Goal: Task Accomplishment & Management: Use online tool/utility

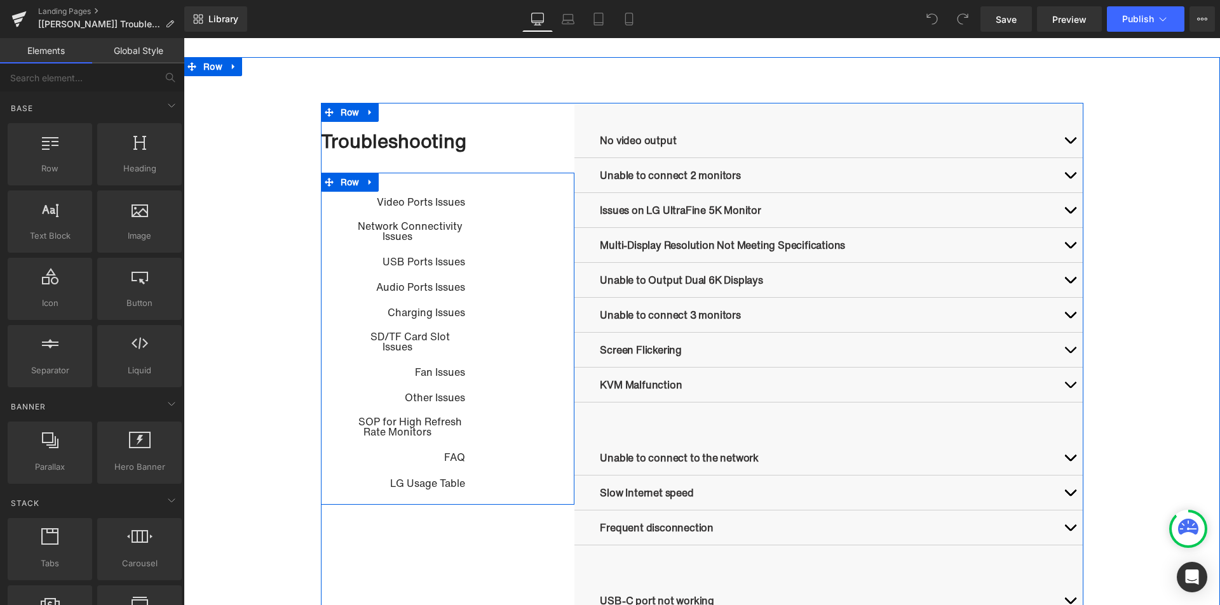
scroll to position [635, 0]
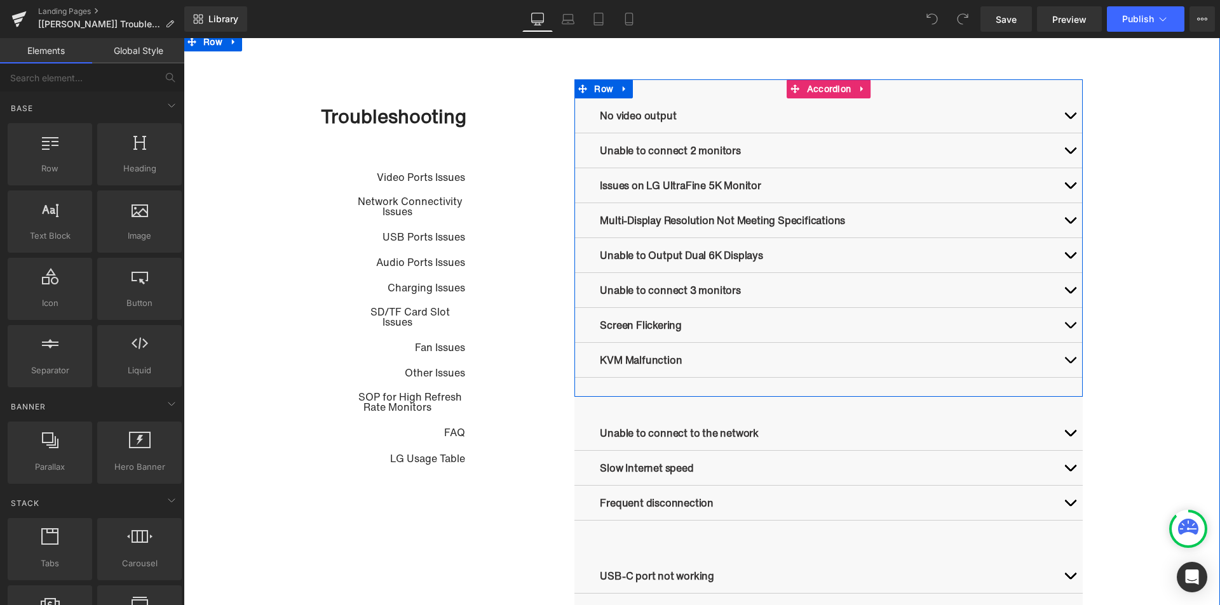
click at [594, 372] on div "KVM Malfunction Text Block" at bounding box center [828, 360] width 508 height 35
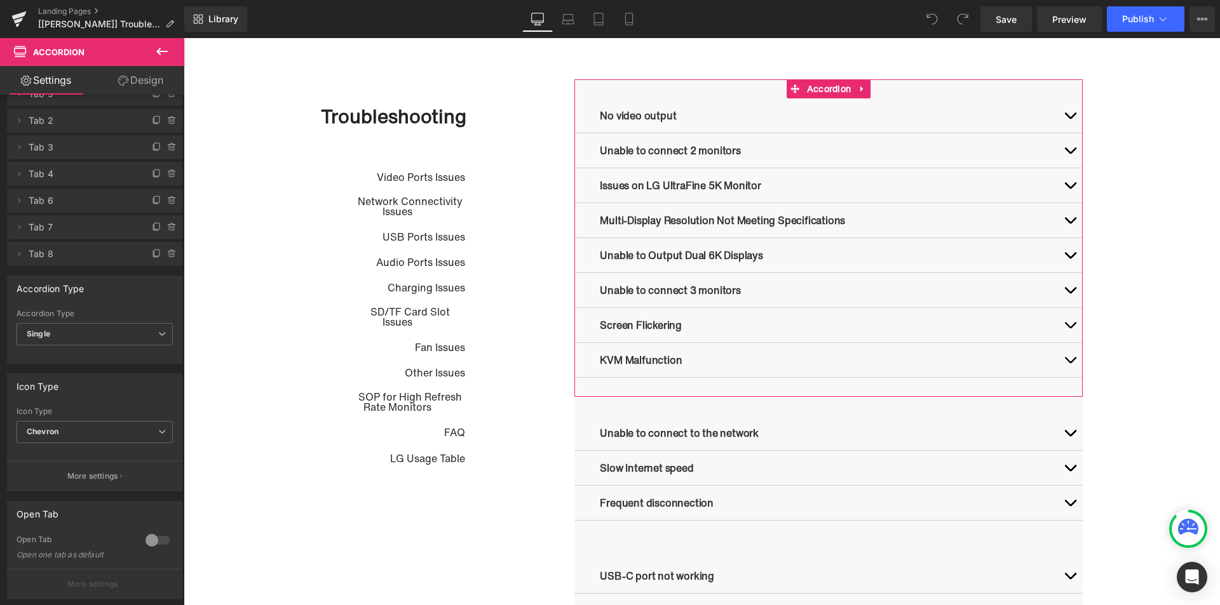
scroll to position [347, 0]
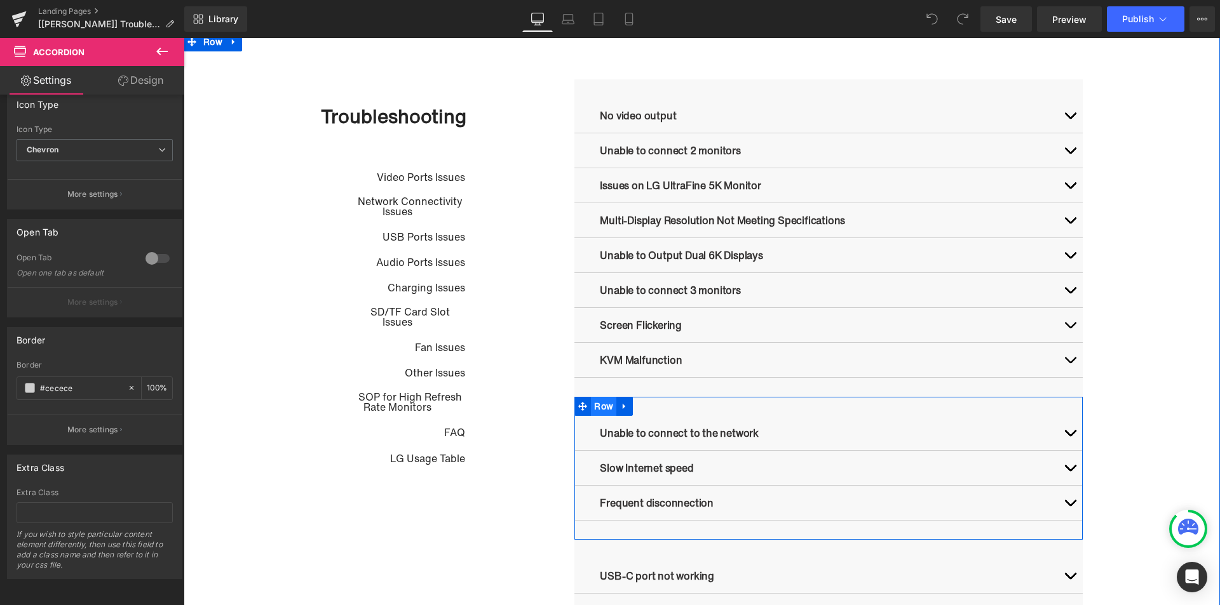
click at [598, 410] on span "Row" at bounding box center [603, 406] width 25 height 19
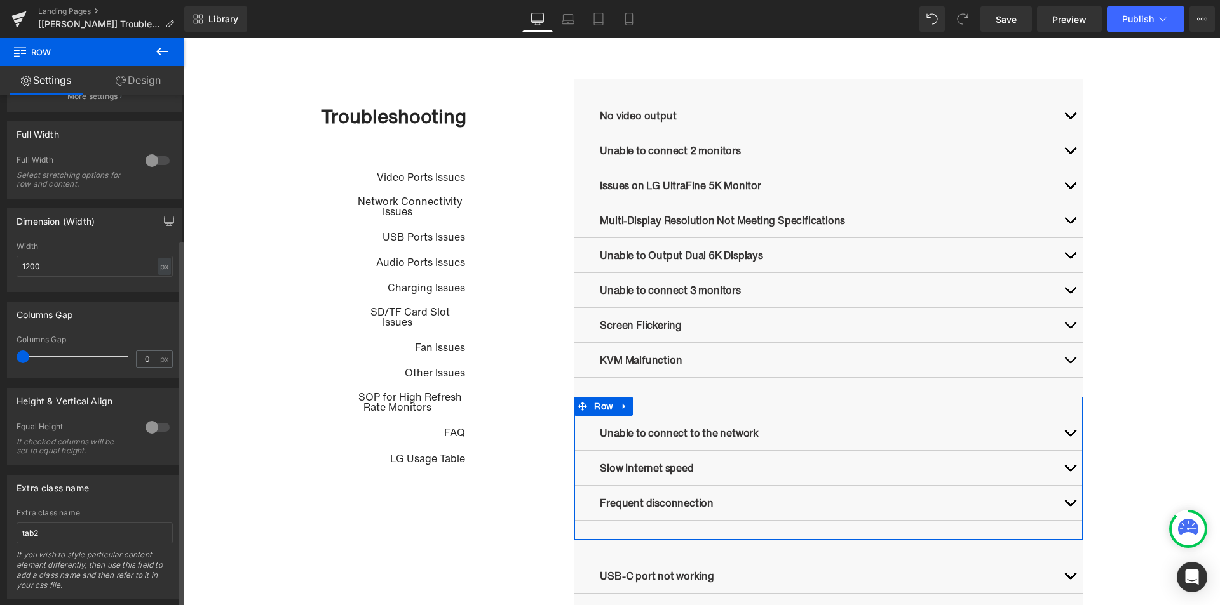
scroll to position [202, 0]
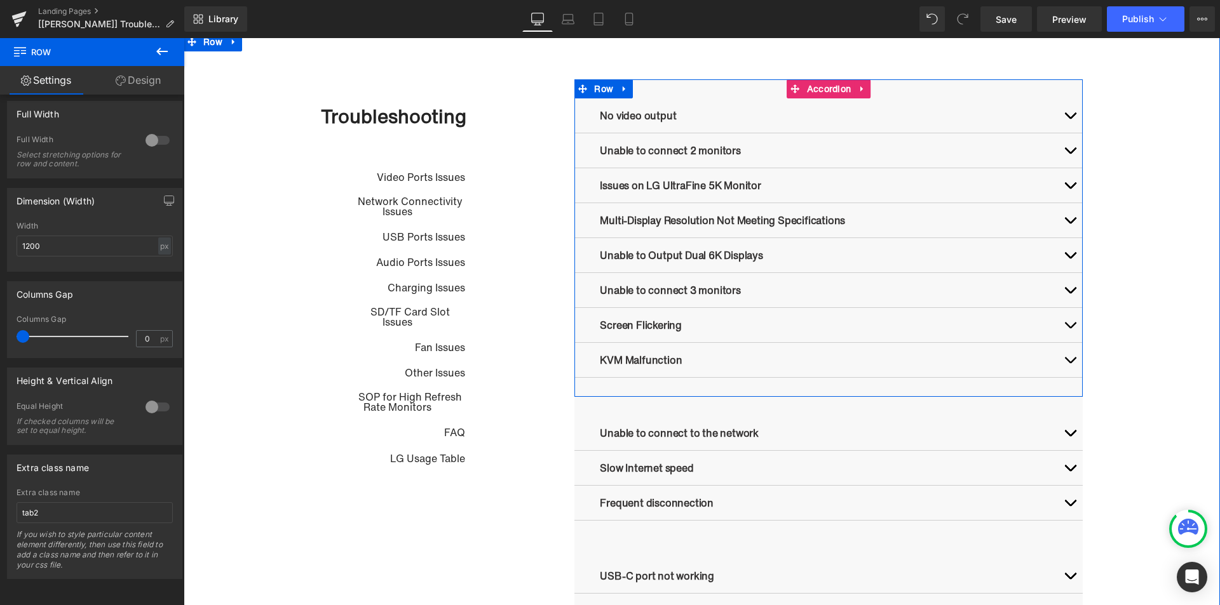
click at [583, 265] on div "Unable to Output Dual 6K Displays Text Block" at bounding box center [828, 255] width 508 height 35
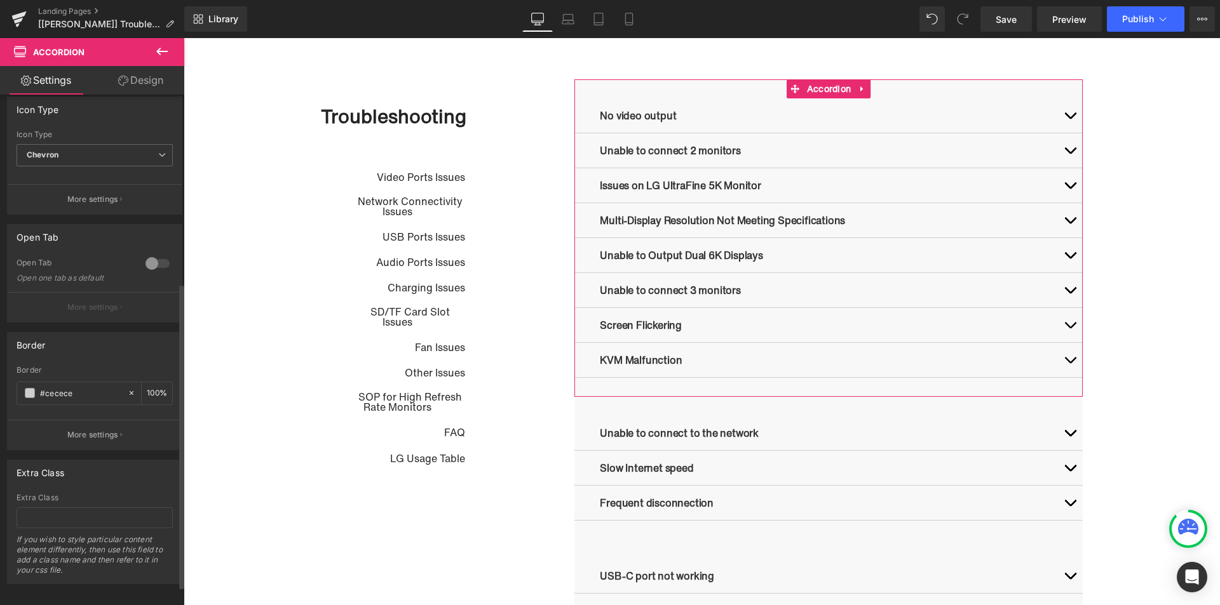
scroll to position [347, 0]
click at [93, 507] on input "text" at bounding box center [95, 512] width 156 height 21
type input "tab1"
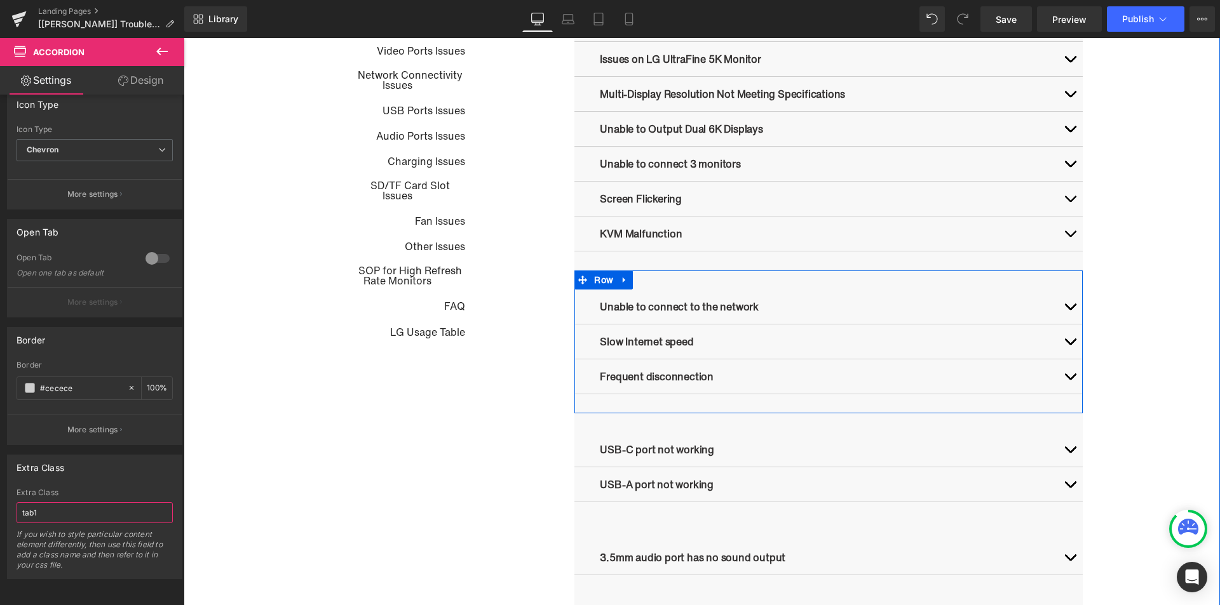
scroll to position [762, 0]
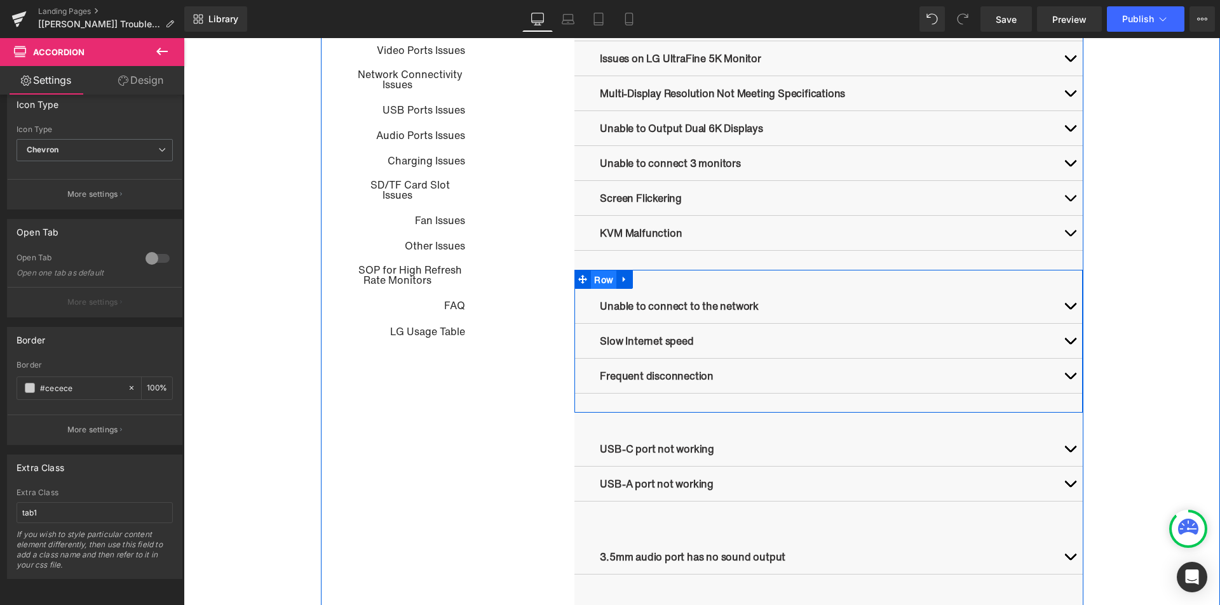
click at [598, 286] on span "Row" at bounding box center [603, 280] width 25 height 19
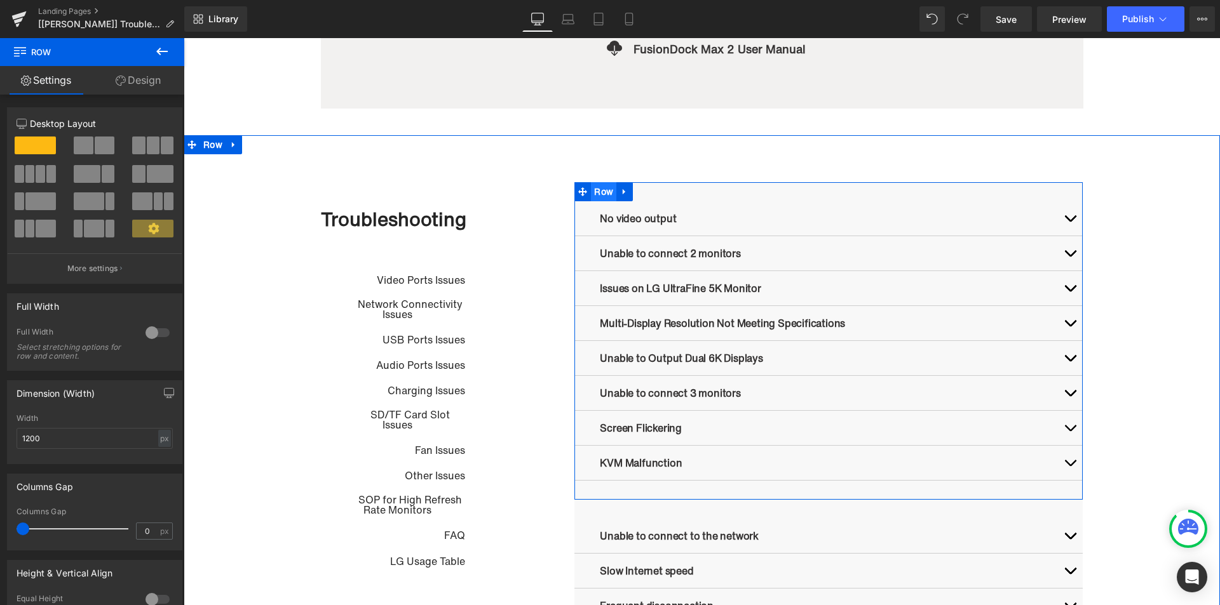
scroll to position [508, 0]
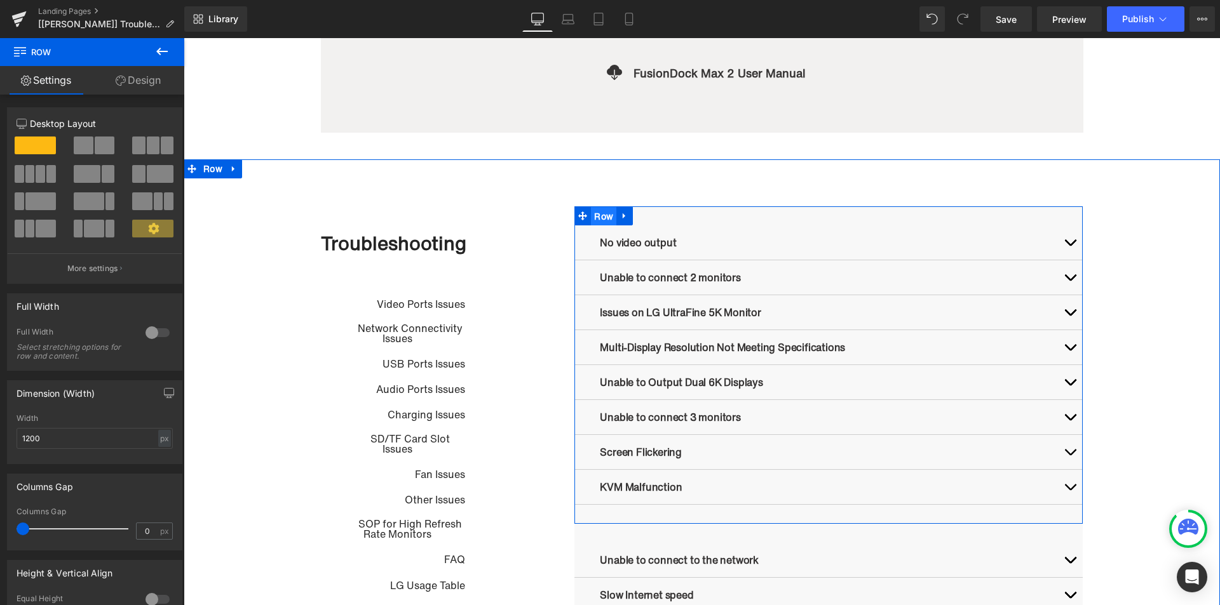
click at [599, 222] on ul "Row" at bounding box center [603, 215] width 58 height 19
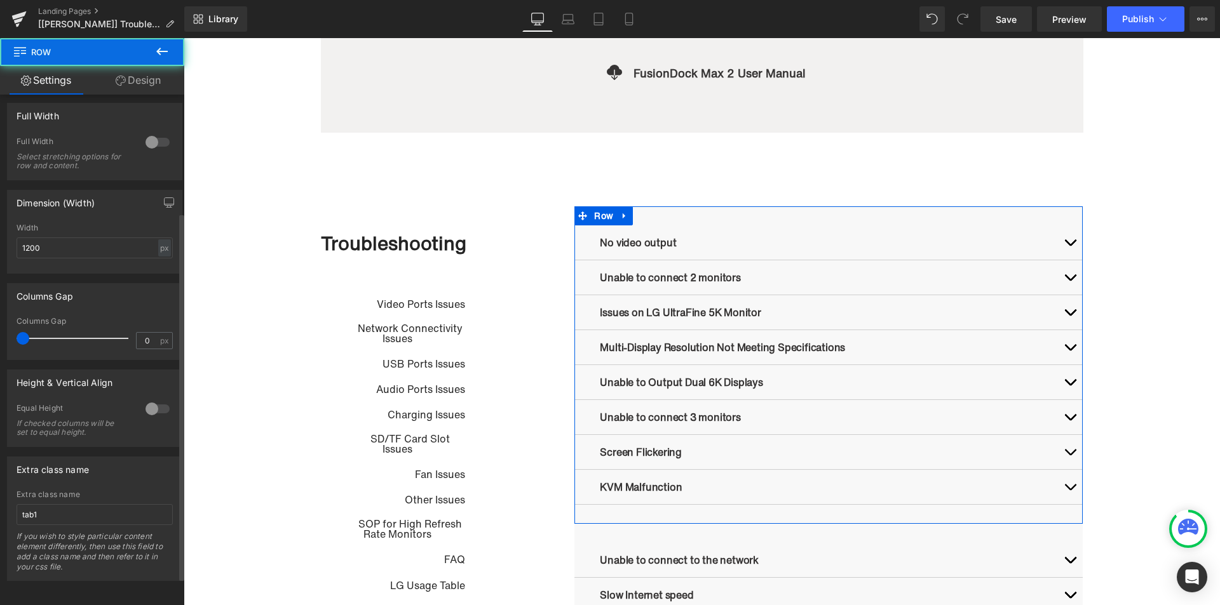
scroll to position [202, 0]
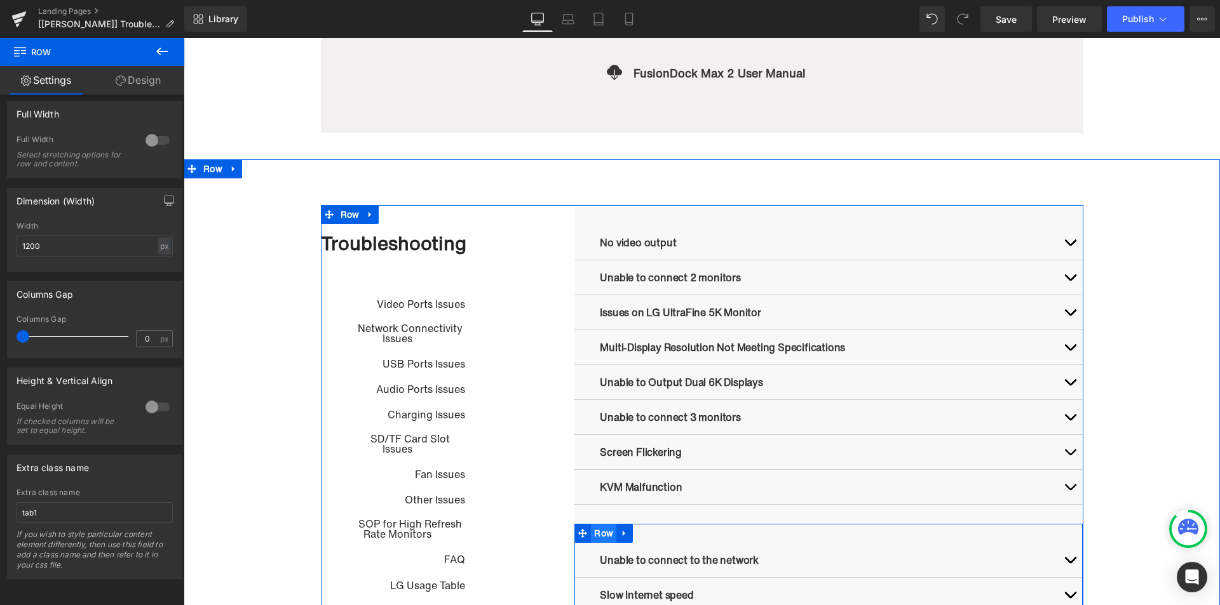
click at [604, 533] on span "Row" at bounding box center [603, 533] width 25 height 19
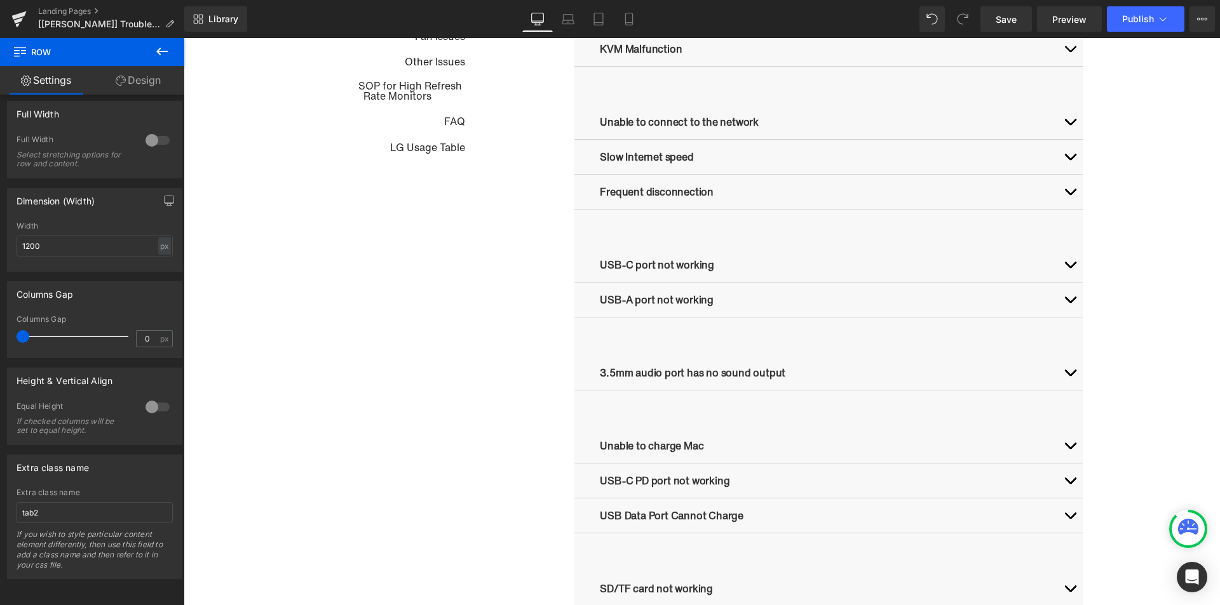
scroll to position [953, 0]
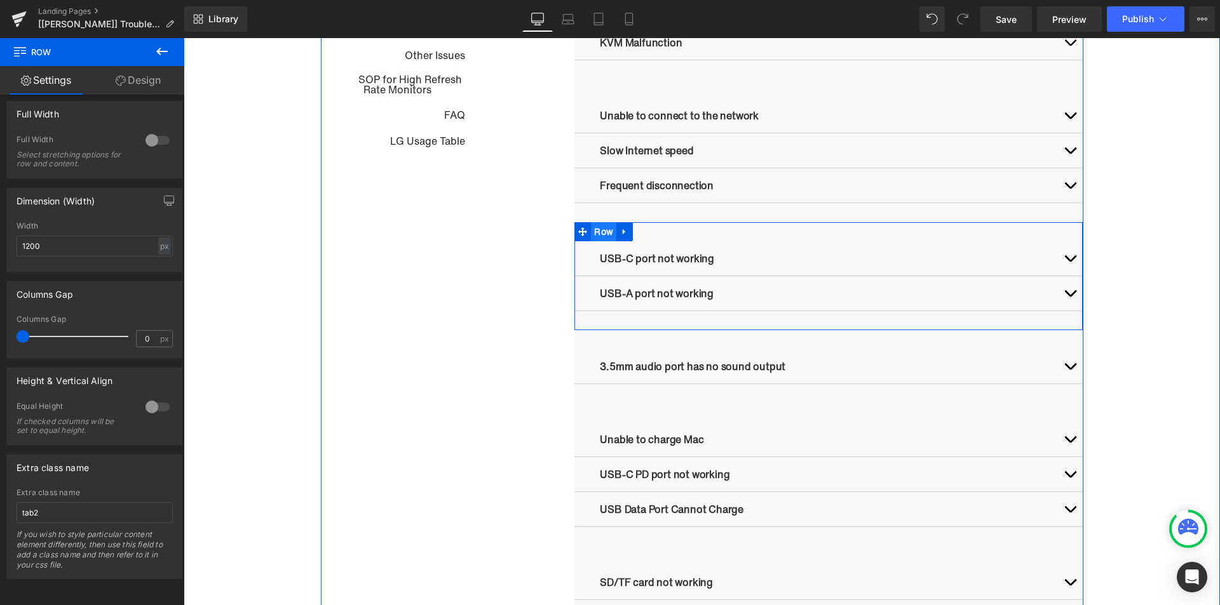
click at [597, 234] on ul "Row" at bounding box center [603, 231] width 58 height 19
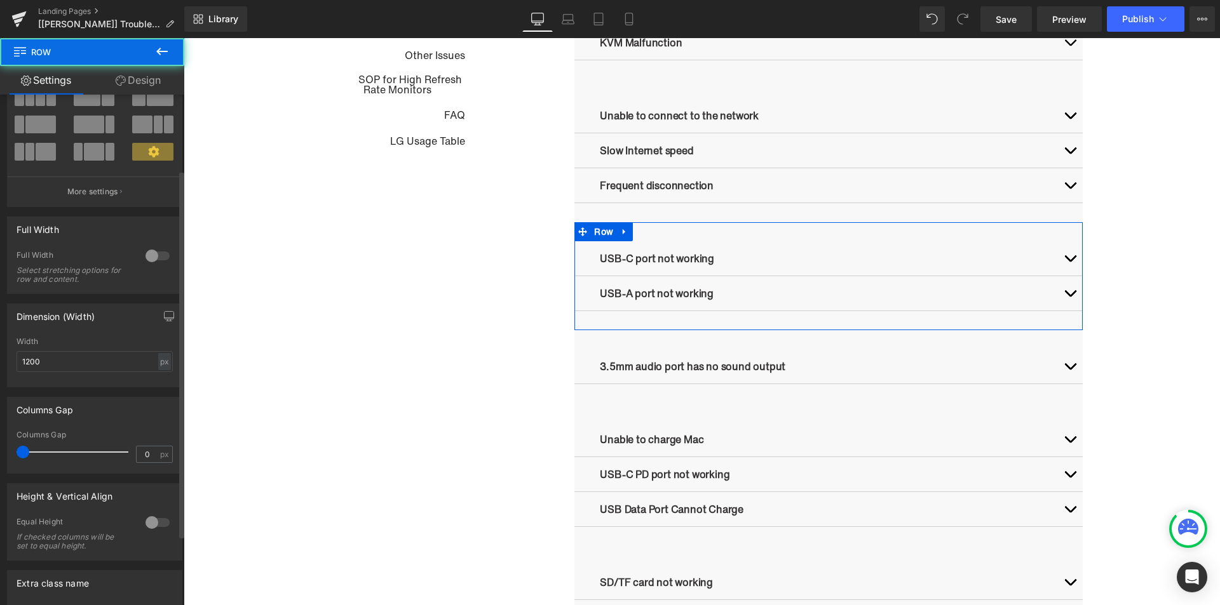
scroll to position [202, 0]
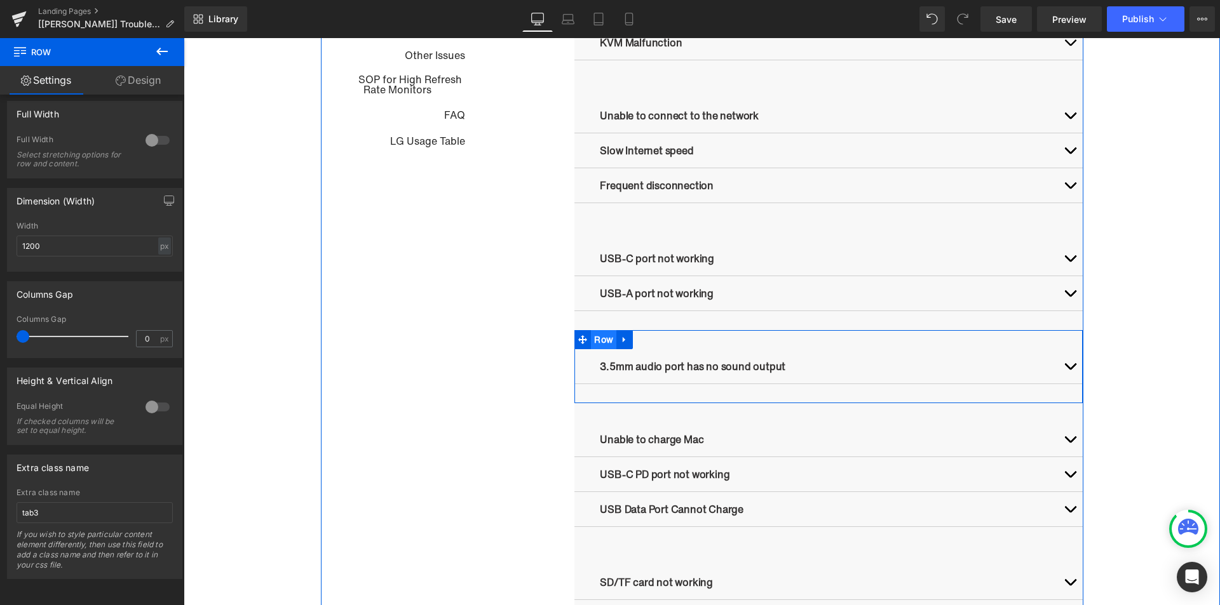
click at [600, 343] on ul "Row" at bounding box center [603, 339] width 58 height 19
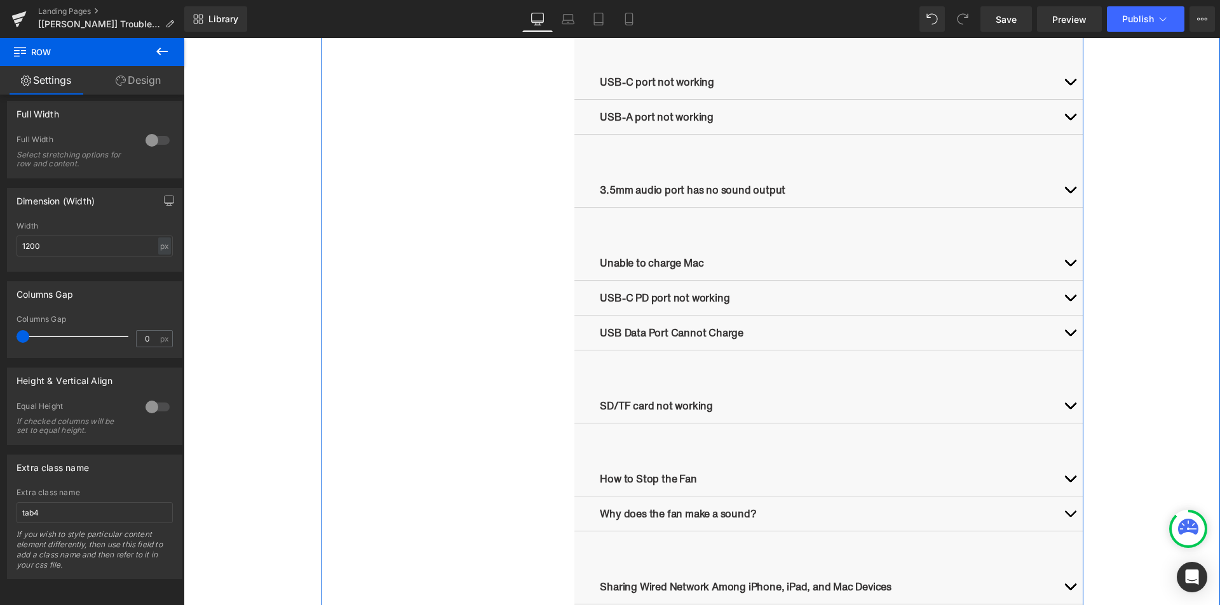
scroll to position [1143, 0]
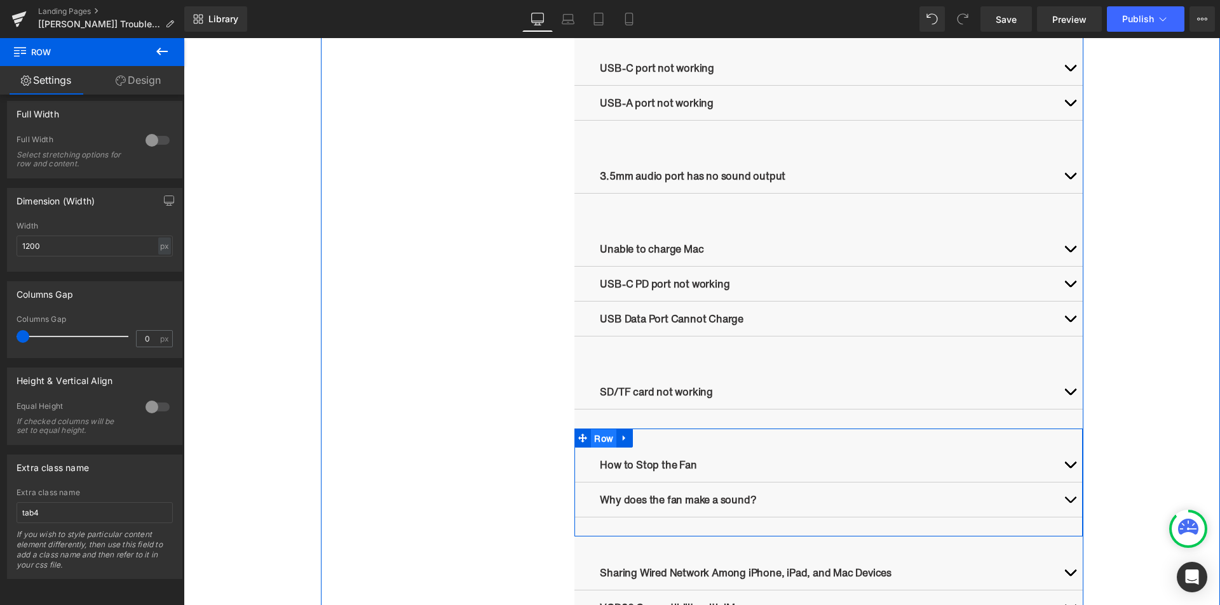
click at [600, 433] on span "Row" at bounding box center [603, 438] width 25 height 19
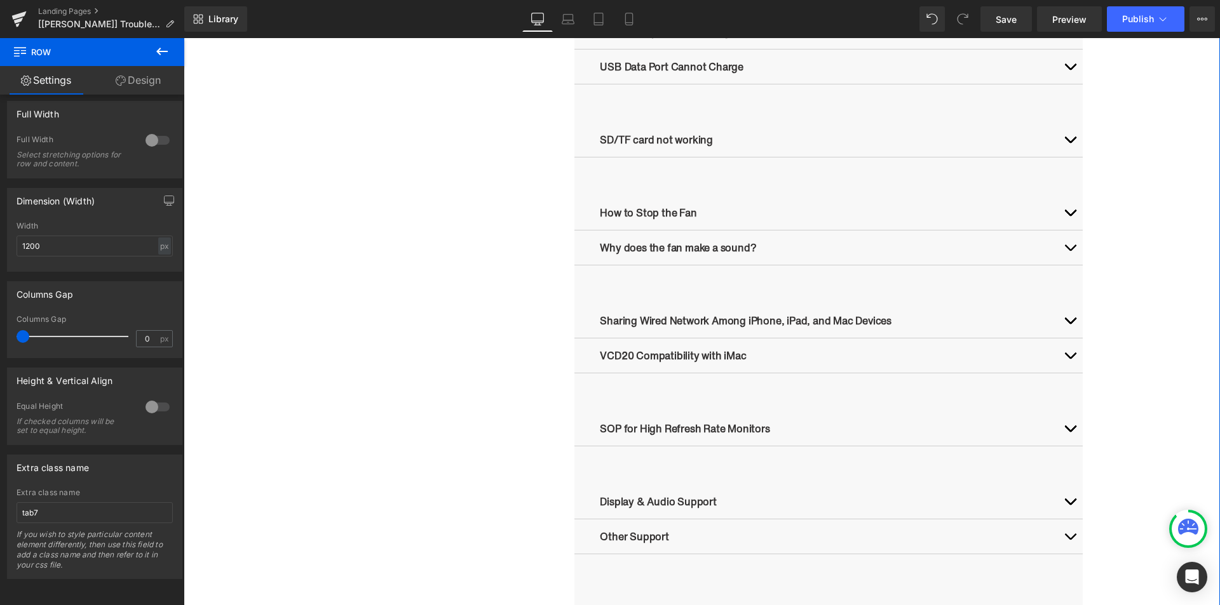
scroll to position [1397, 0]
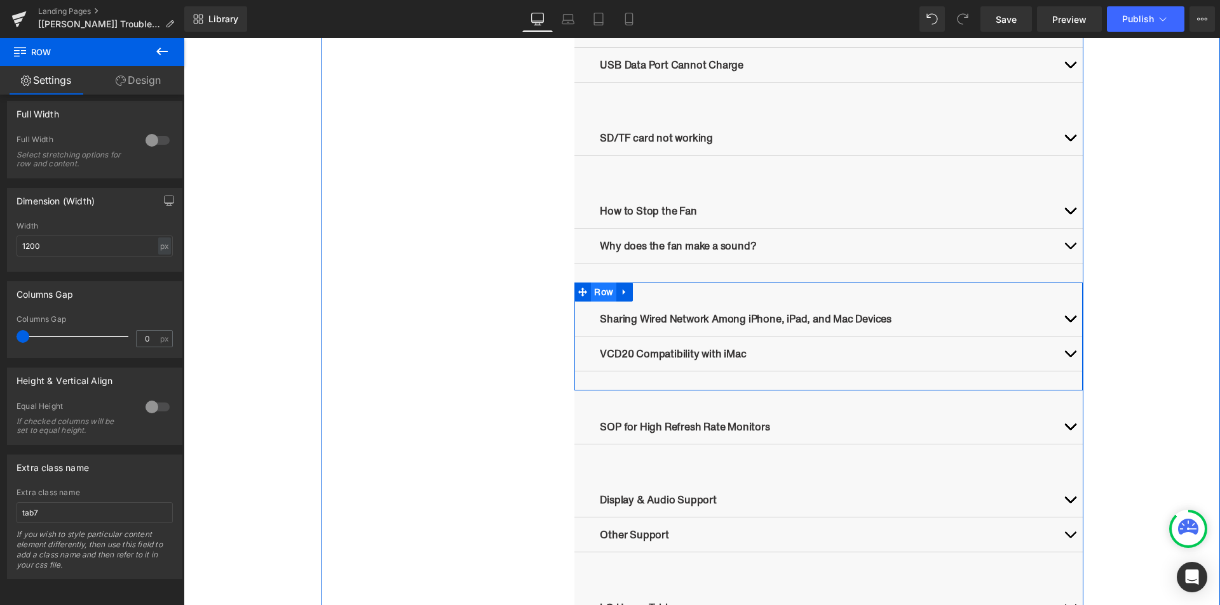
click at [597, 293] on span "Row" at bounding box center [603, 292] width 25 height 19
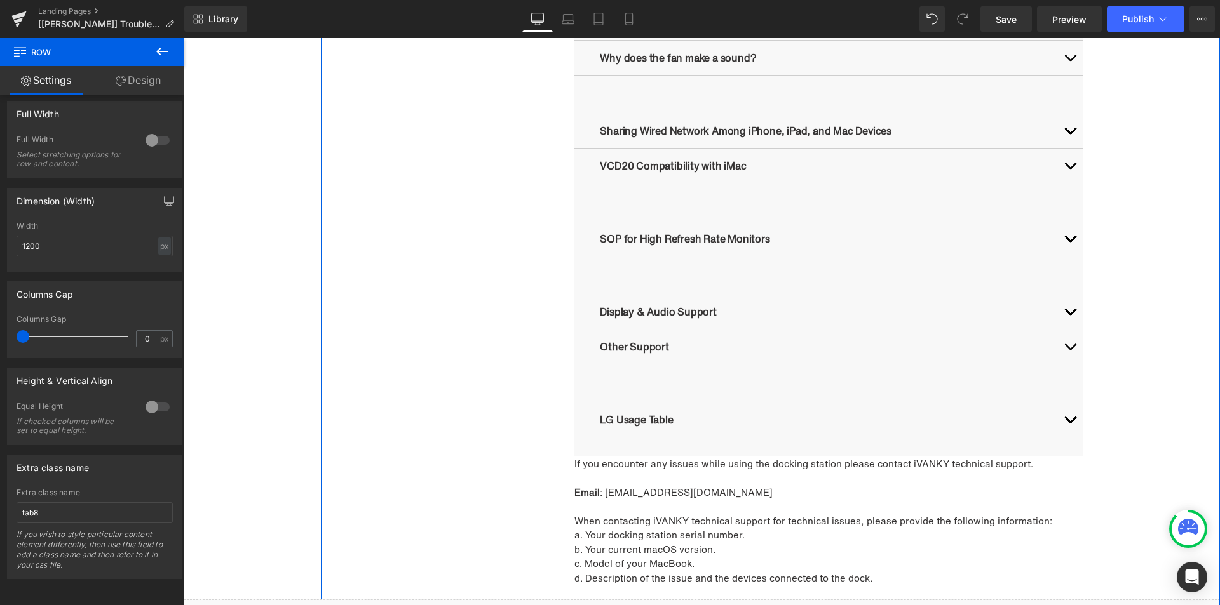
scroll to position [1588, 0]
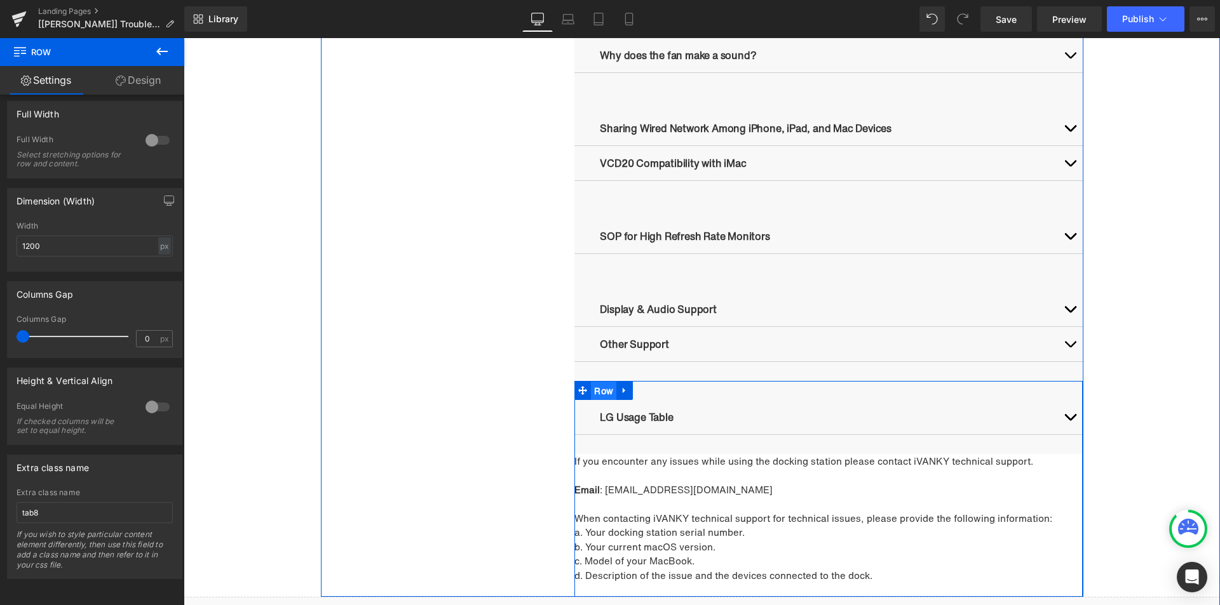
click at [599, 388] on span "Row" at bounding box center [603, 391] width 25 height 19
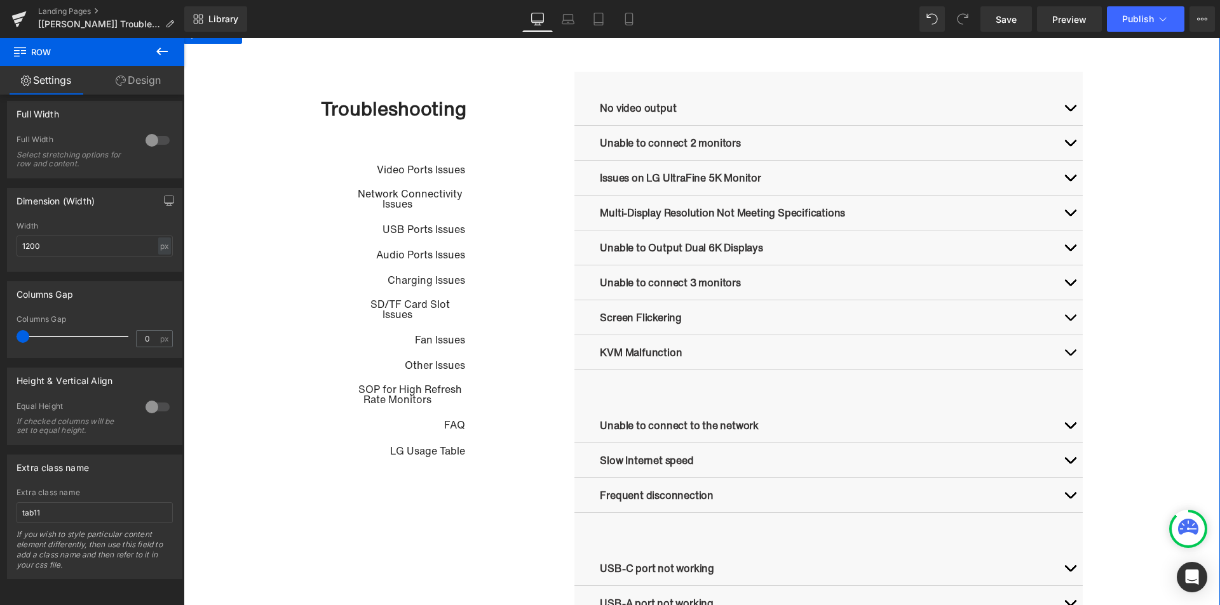
scroll to position [445, 0]
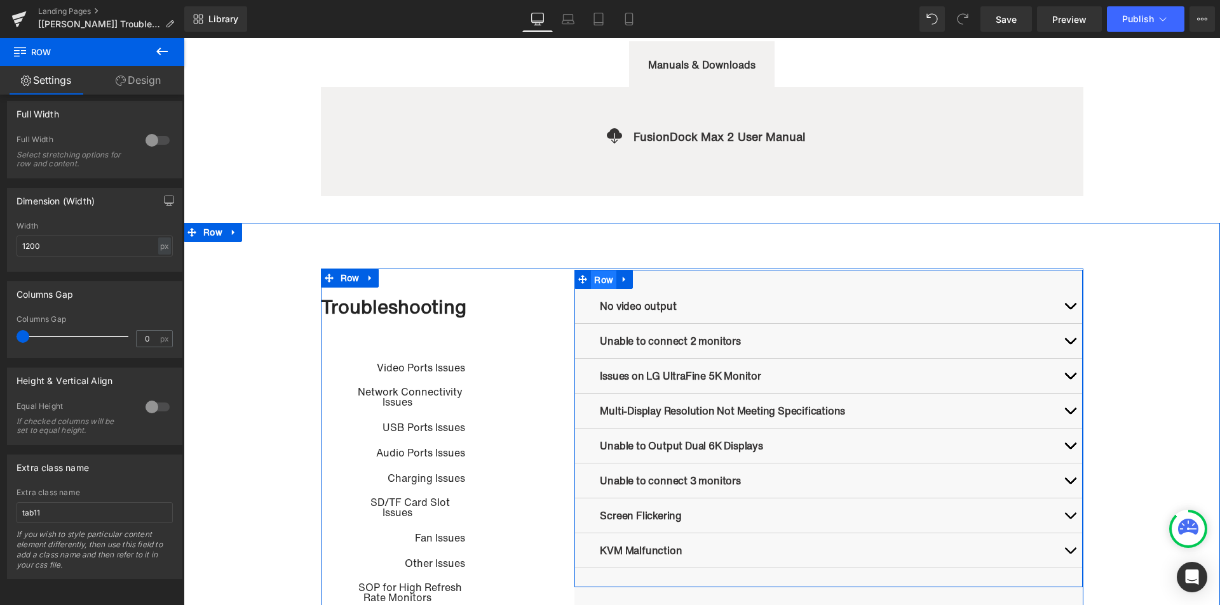
click at [591, 283] on span "Row" at bounding box center [603, 280] width 25 height 19
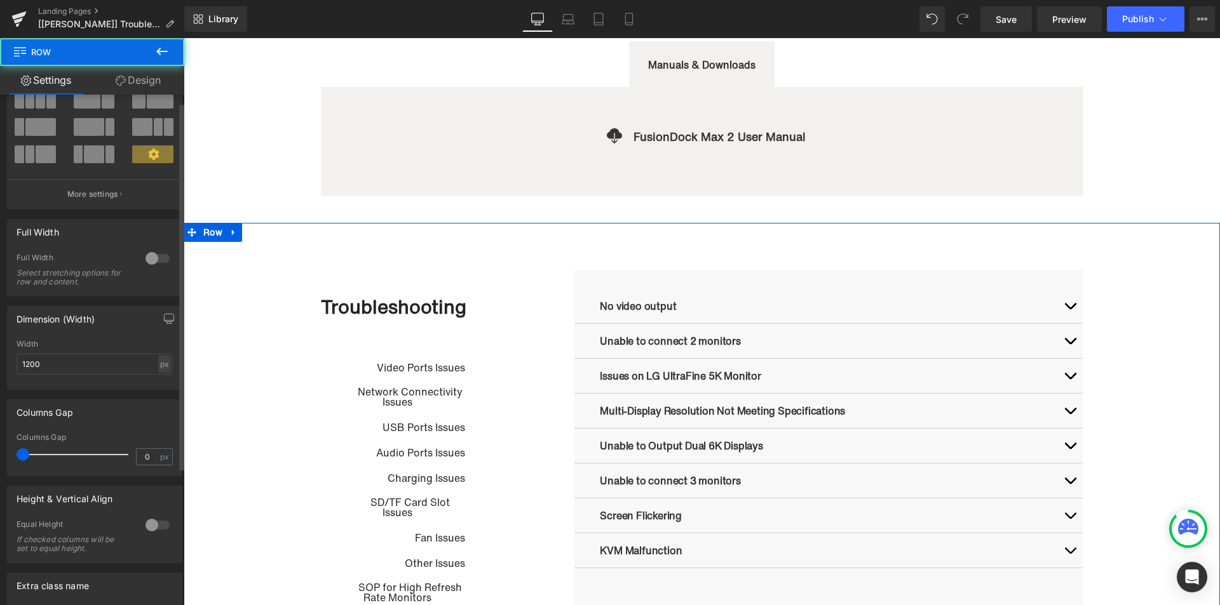
scroll to position [202, 0]
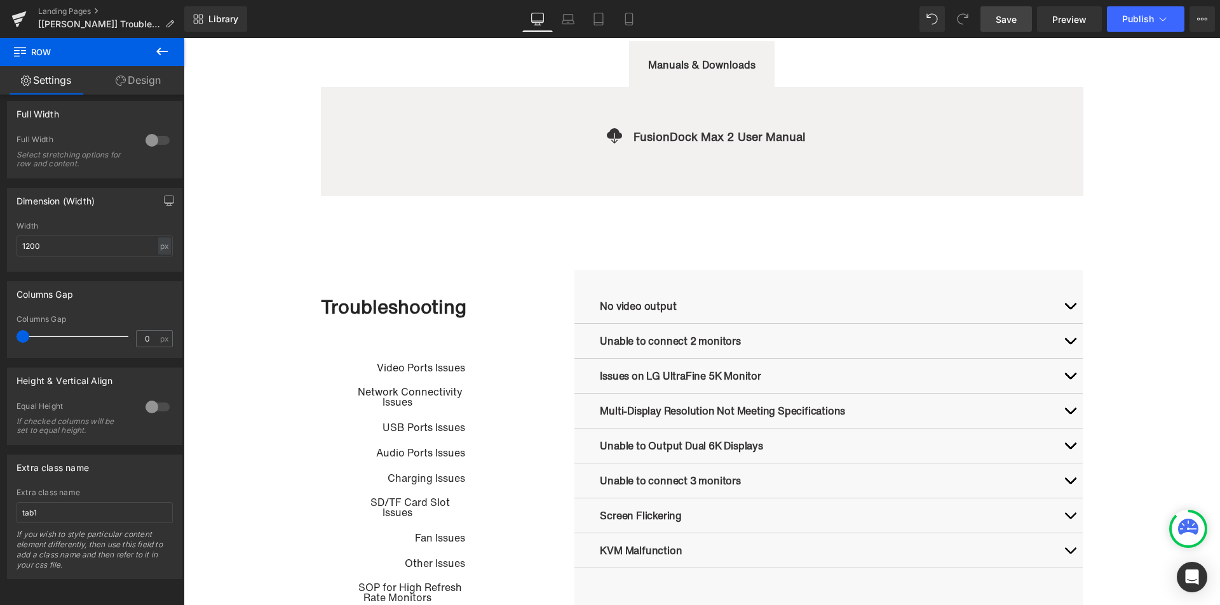
click at [1019, 22] on link "Save" at bounding box center [1005, 18] width 51 height 25
click at [1078, 14] on span "Preview" at bounding box center [1069, 19] width 34 height 13
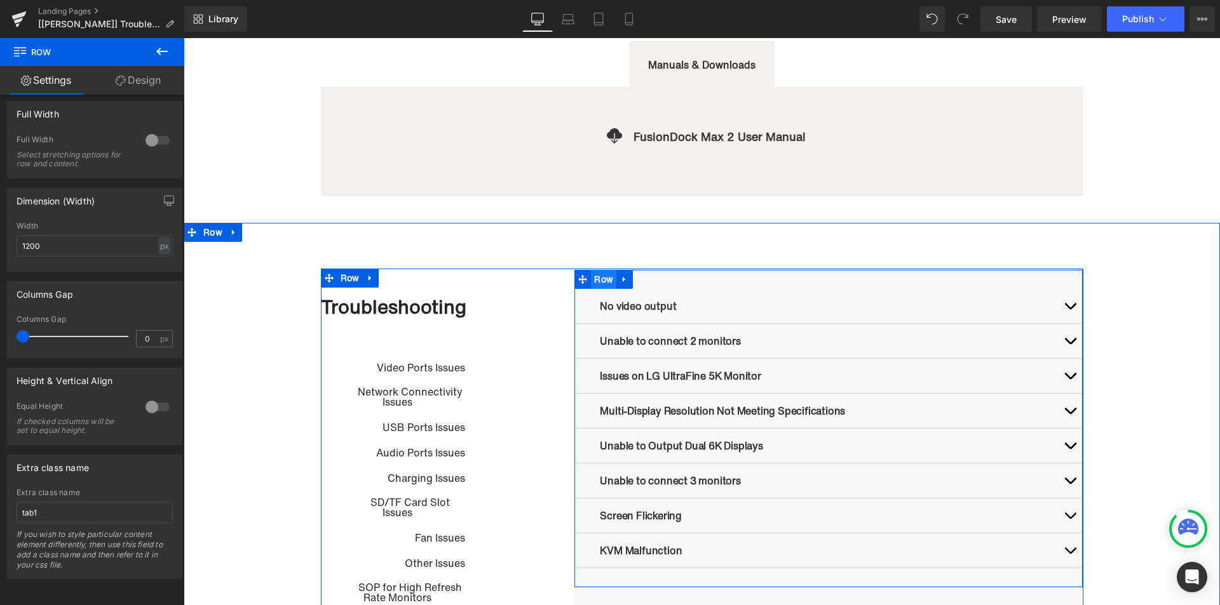
click at [593, 283] on span "Row" at bounding box center [603, 279] width 25 height 19
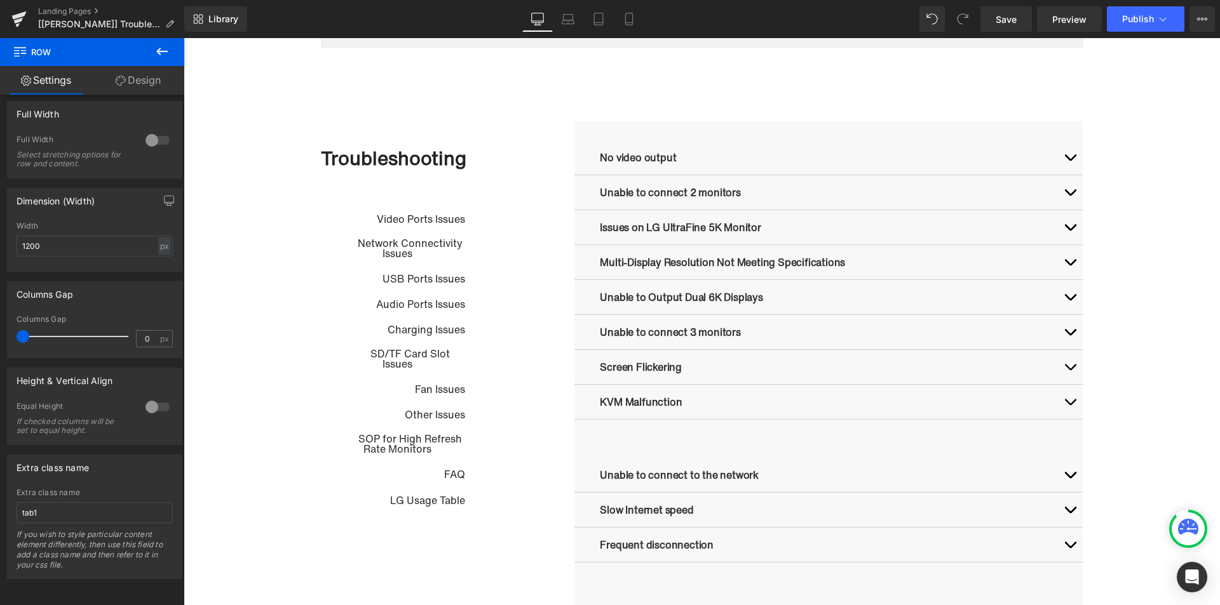
scroll to position [572, 0]
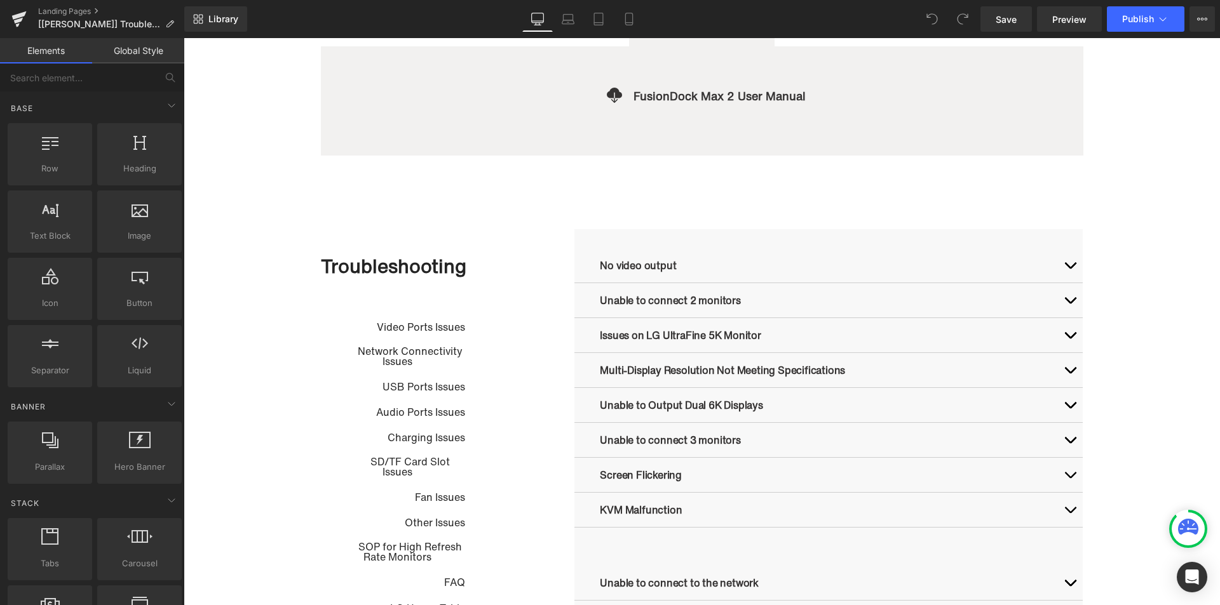
scroll to position [508, 0]
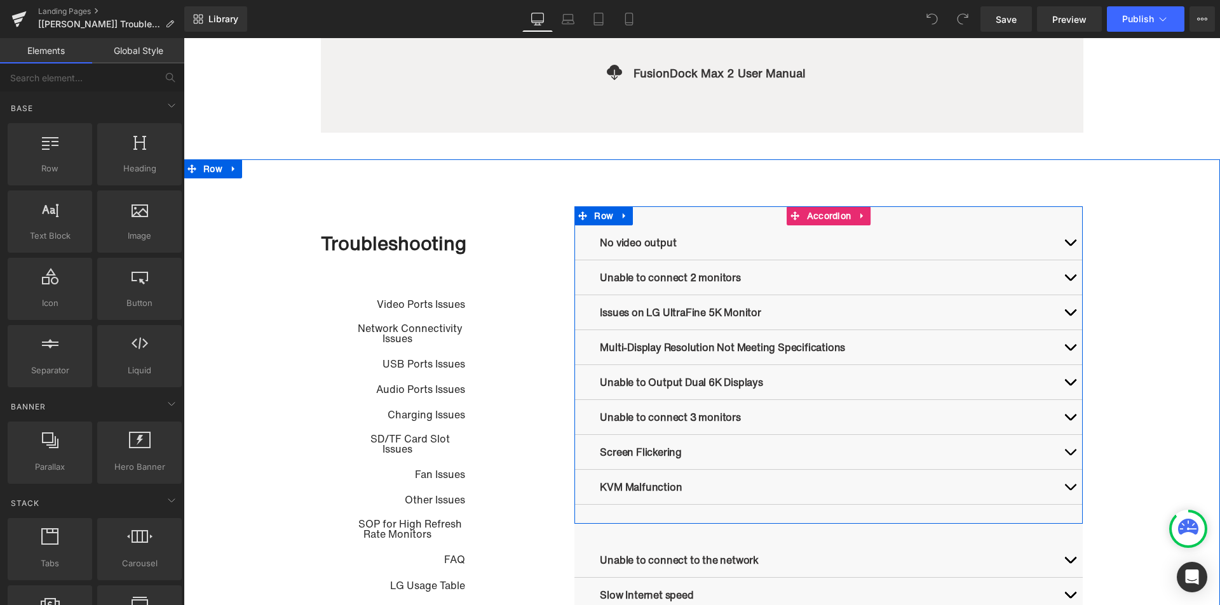
click at [706, 215] on div "No video output Text Block 1. Check accessories and connections Step 1 : Make s…" at bounding box center [828, 365] width 508 height 318
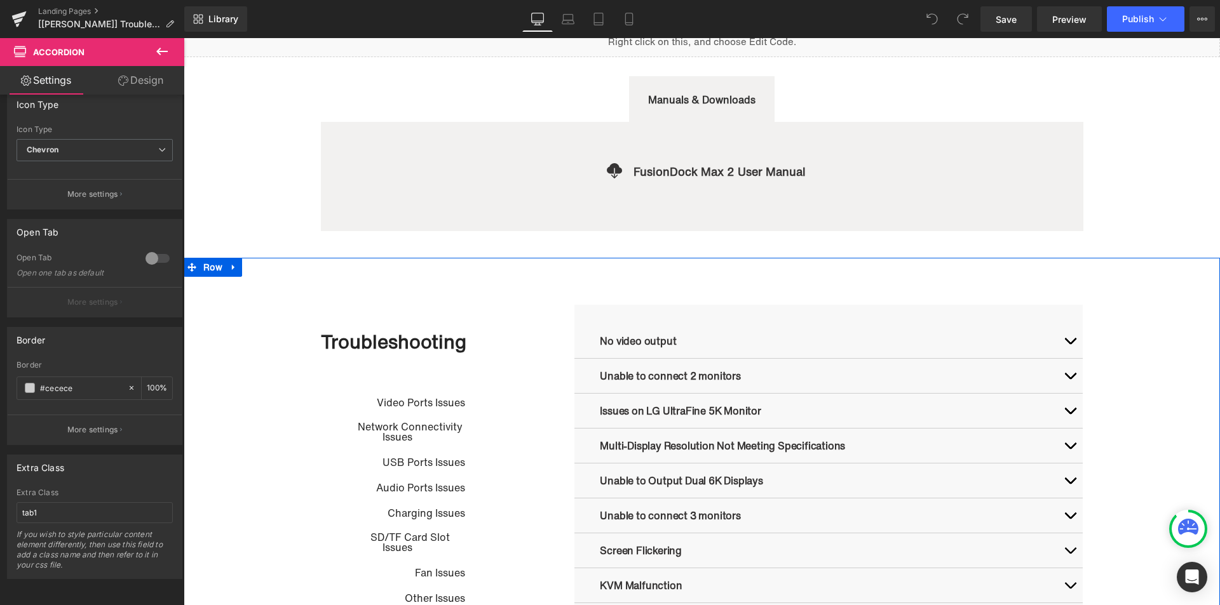
scroll to position [318, 0]
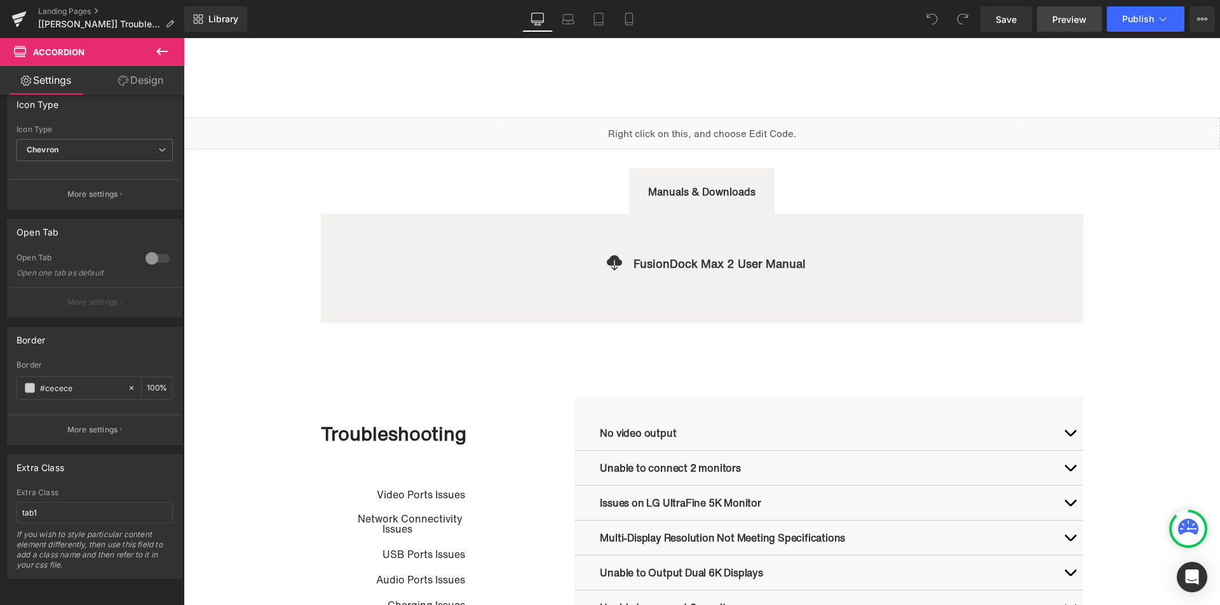
click at [1078, 26] on link "Preview" at bounding box center [1069, 18] width 65 height 25
click at [1065, 17] on span "Preview" at bounding box center [1069, 19] width 34 height 13
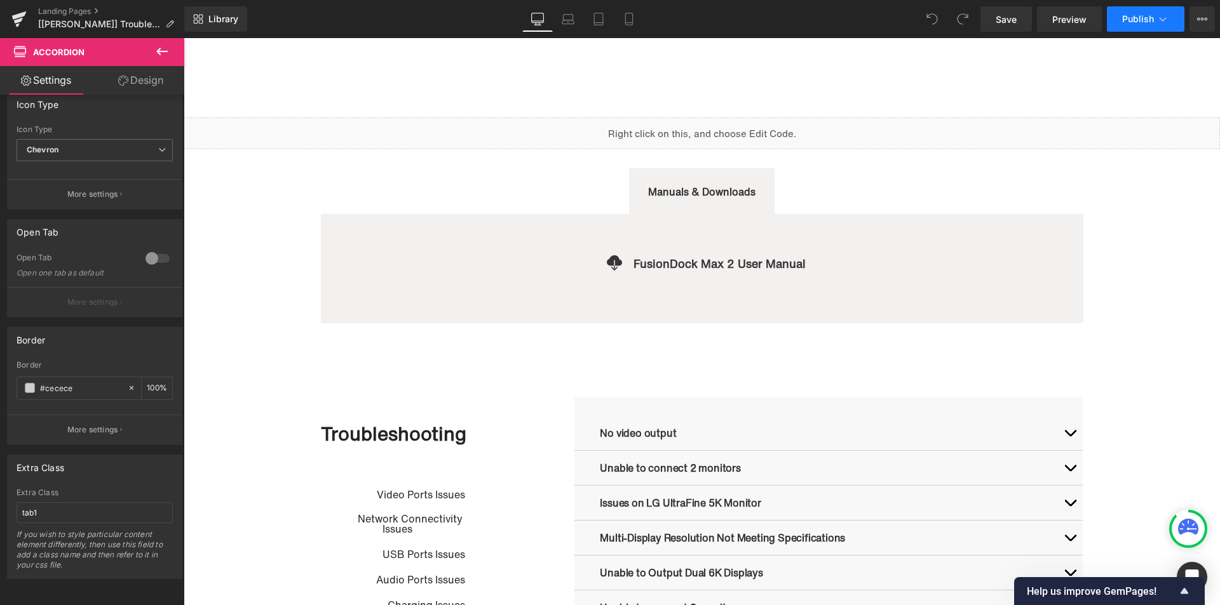
click at [1148, 17] on span "Publish" at bounding box center [1138, 19] width 32 height 10
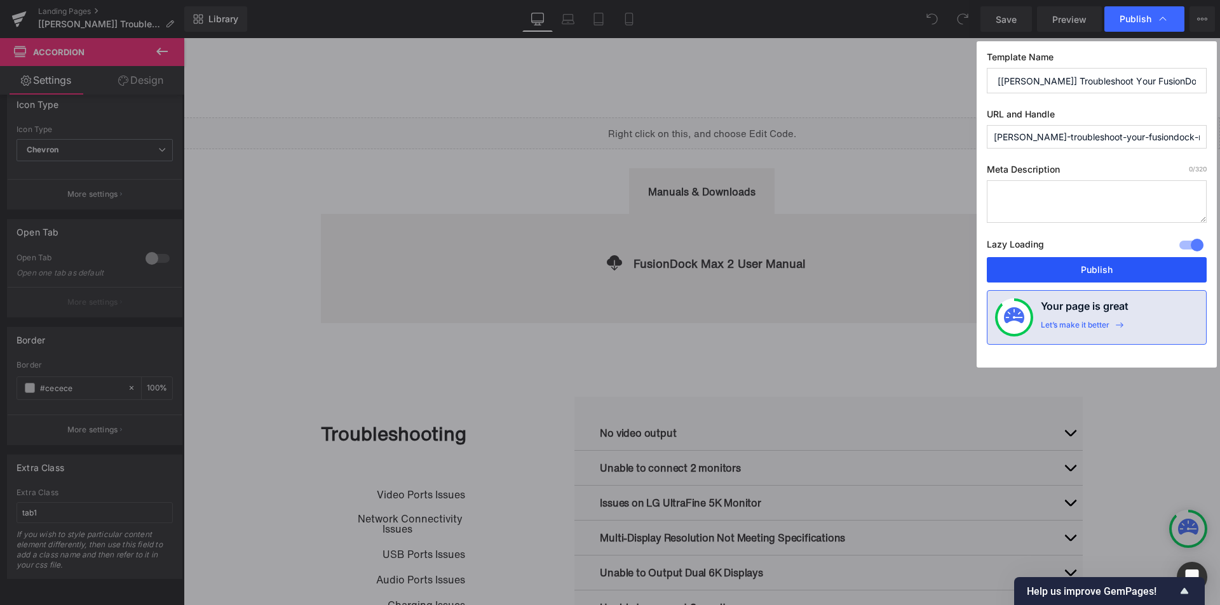
click at [1046, 265] on button "Publish" at bounding box center [1096, 269] width 220 height 25
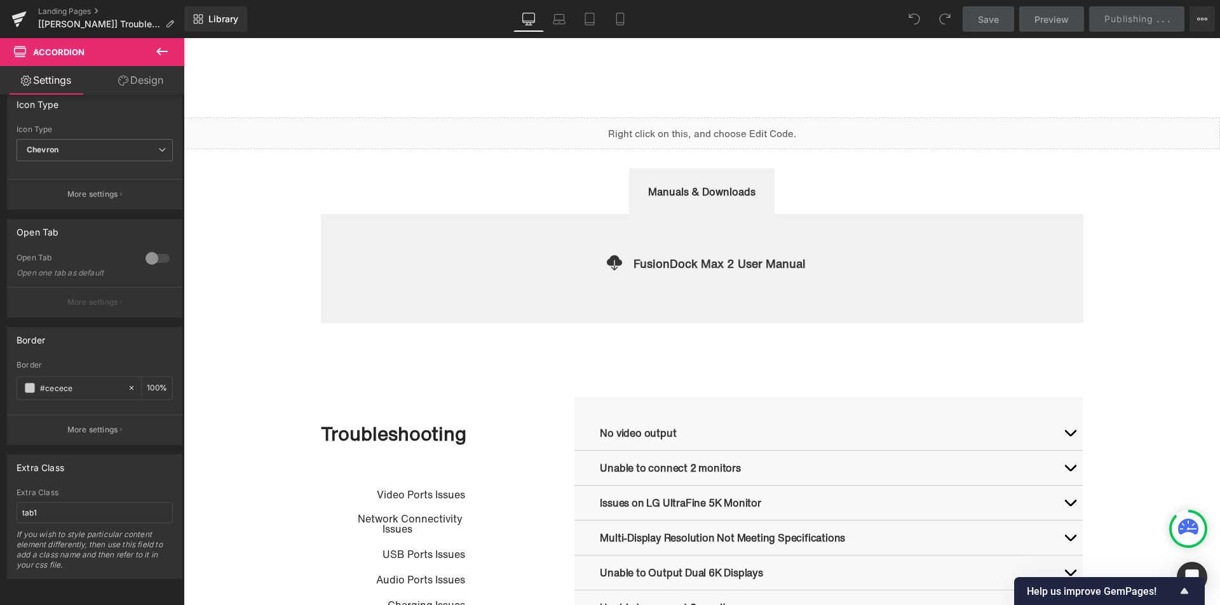
scroll to position [381, 0]
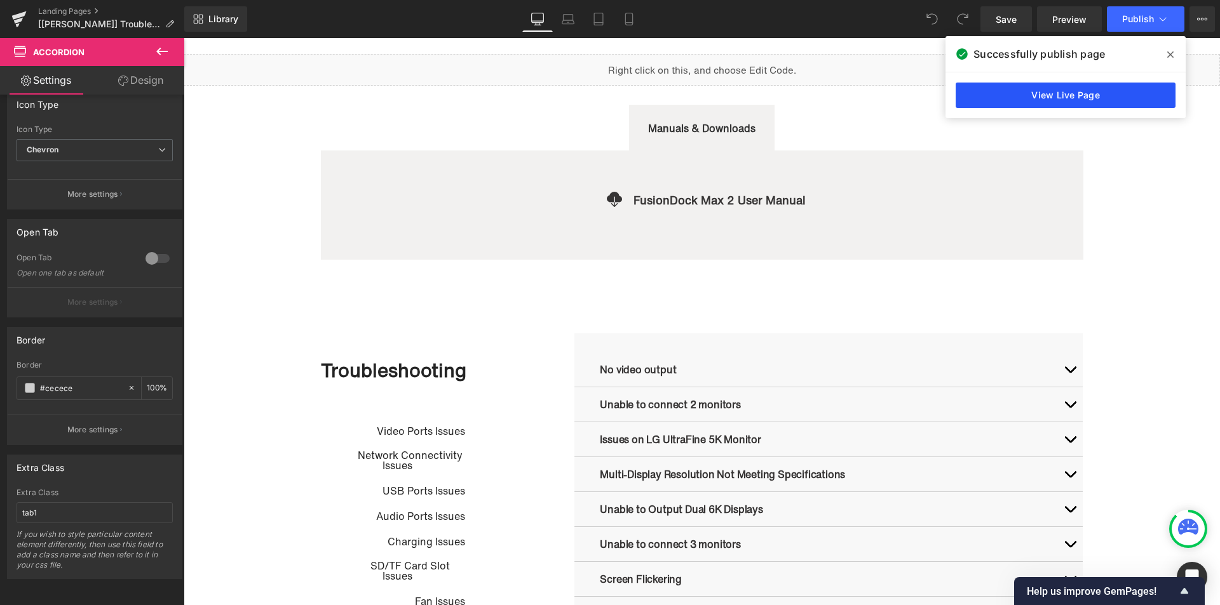
click at [1102, 98] on link "View Live Page" at bounding box center [1065, 95] width 220 height 25
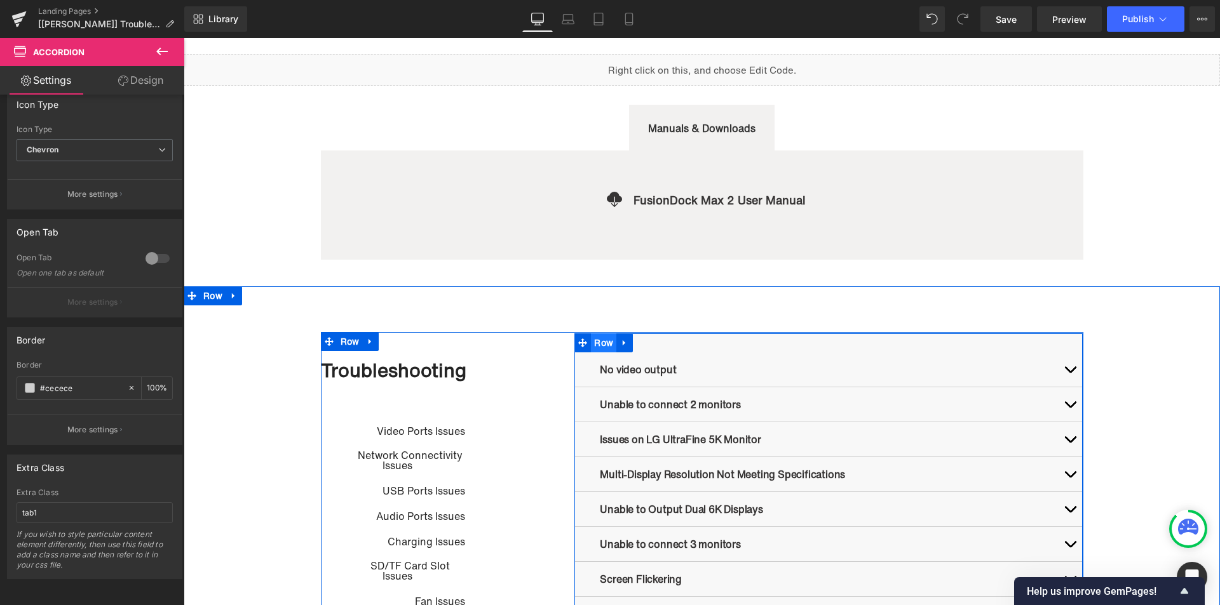
click at [594, 344] on span "Row" at bounding box center [603, 342] width 25 height 19
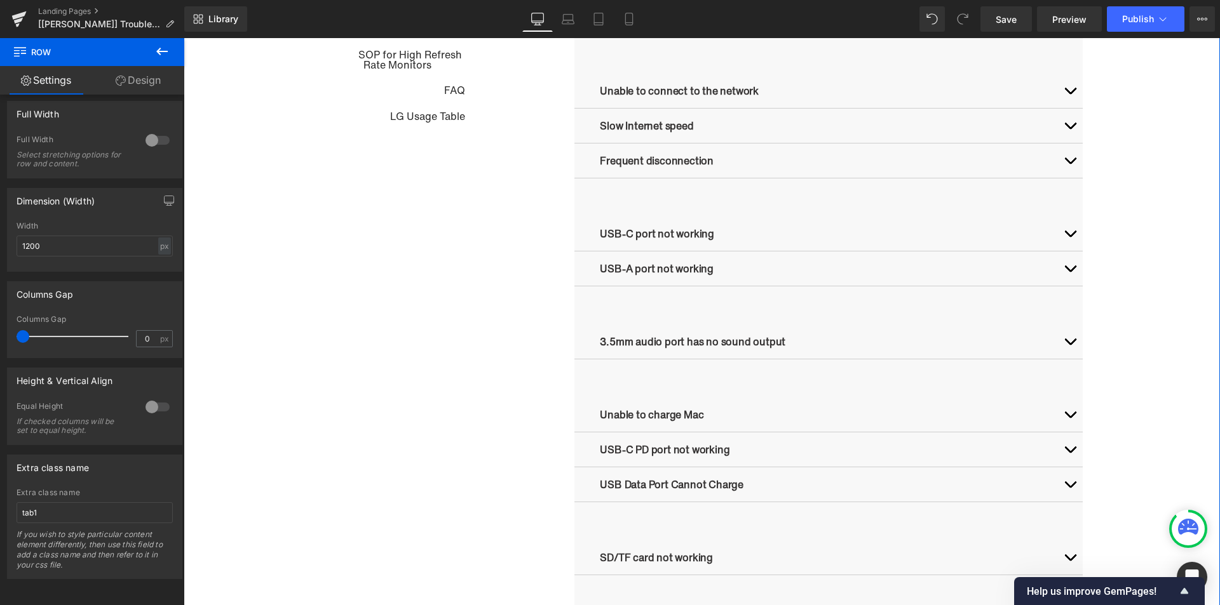
scroll to position [1080, 0]
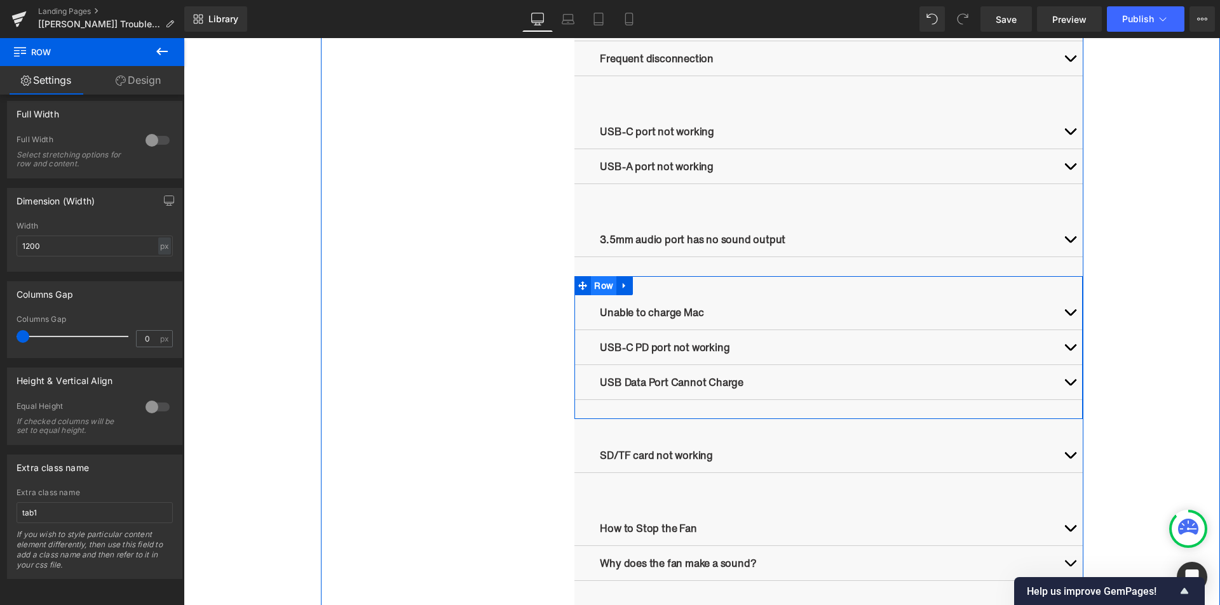
click at [603, 292] on span "Row" at bounding box center [603, 285] width 25 height 19
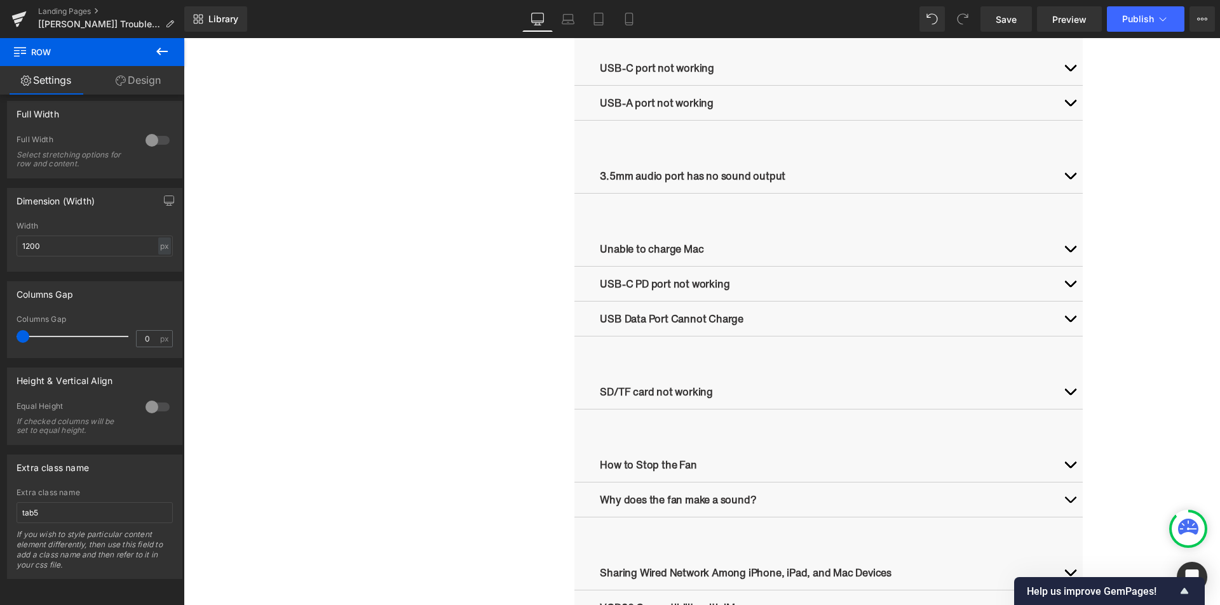
scroll to position [1270, 0]
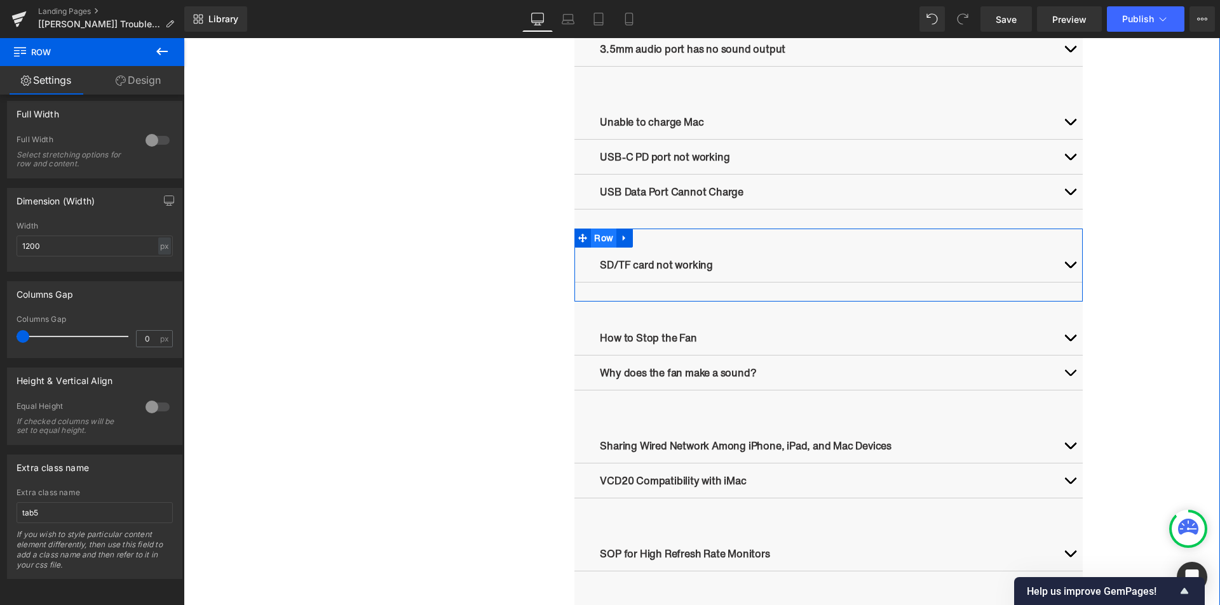
click at [599, 240] on span "Row" at bounding box center [603, 238] width 25 height 19
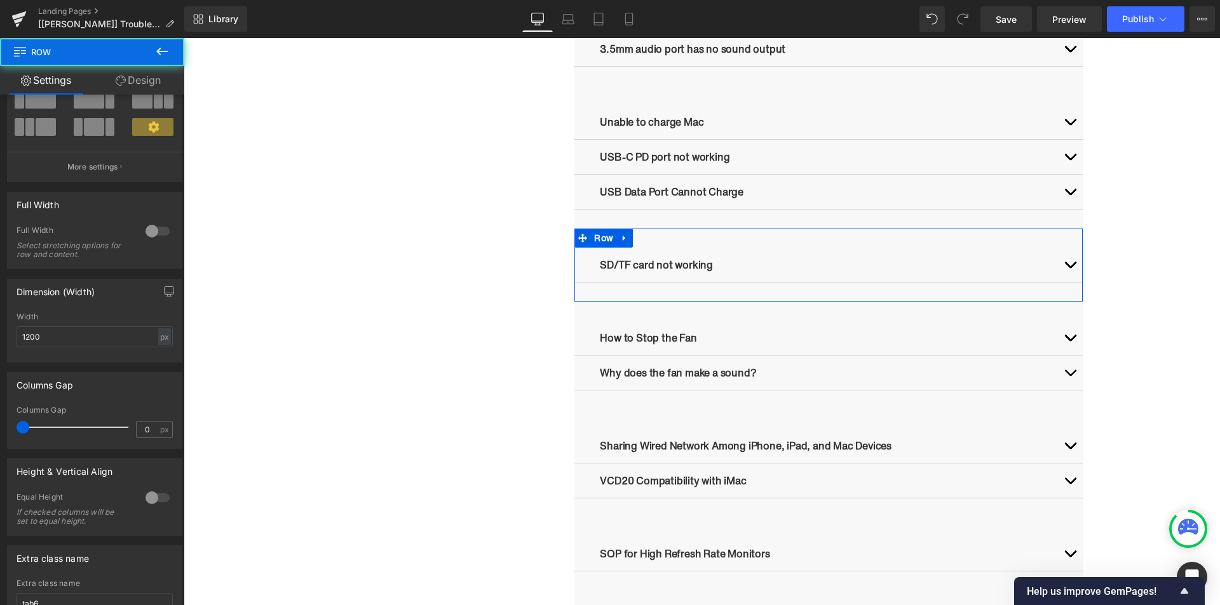
scroll to position [202, 0]
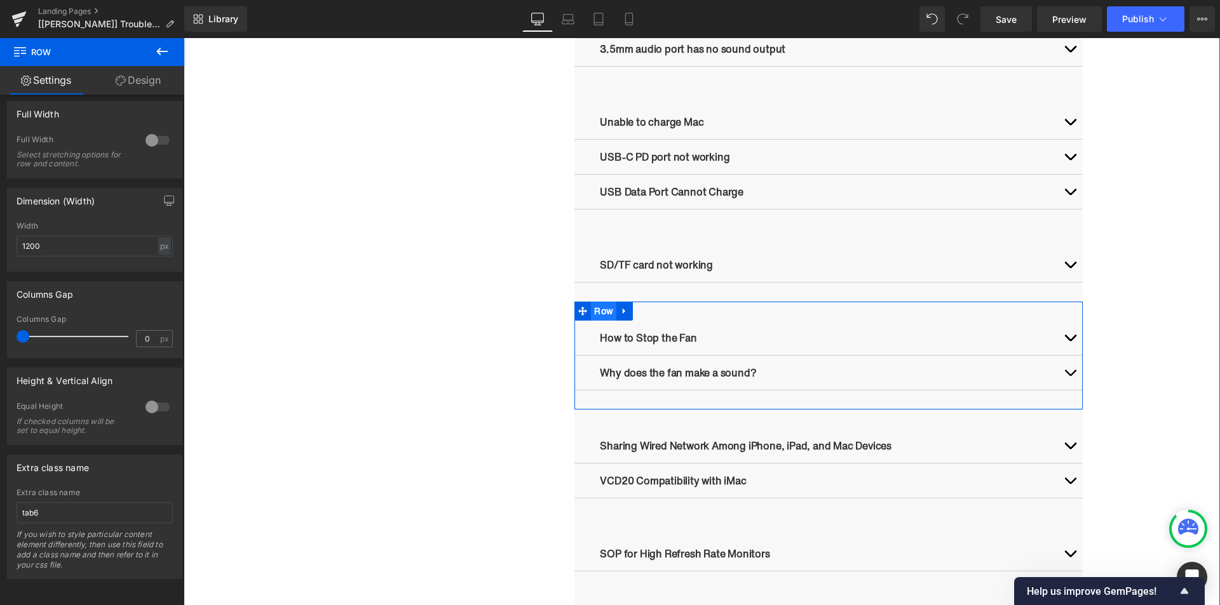
click at [597, 315] on ul "Row" at bounding box center [603, 311] width 58 height 19
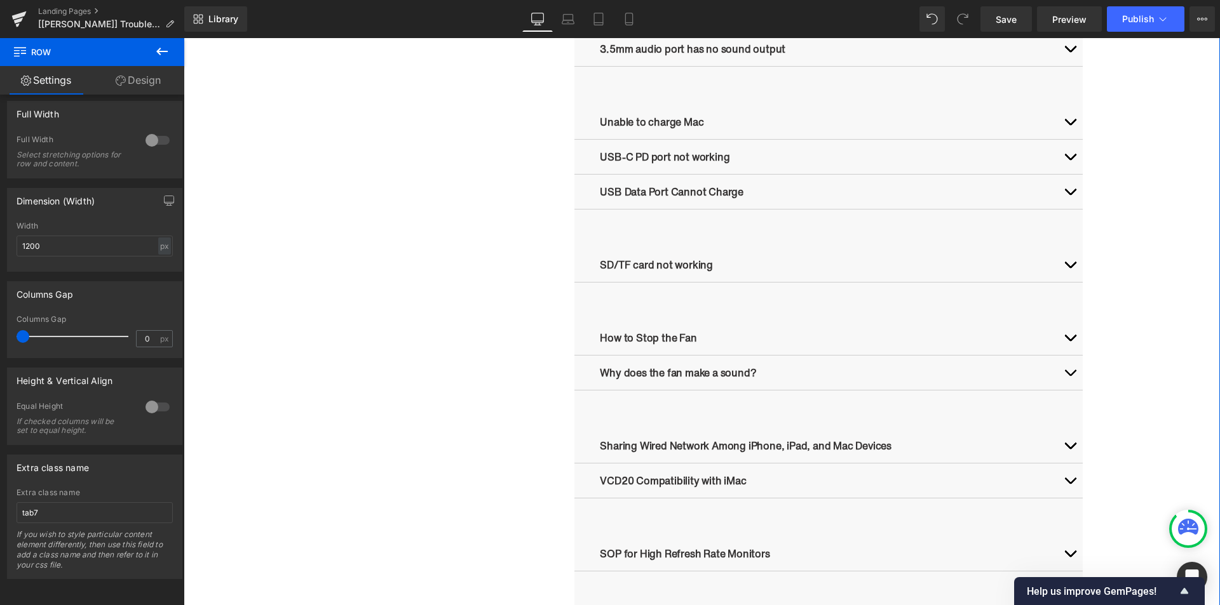
drag, startPoint x: 248, startPoint y: 515, endPoint x: 424, endPoint y: 497, distance: 177.5
click at [248, 515] on div "Troubleshooting Heading Video Ports Issues Button Network Connectivity Issues B…" at bounding box center [702, 194] width 1036 height 1503
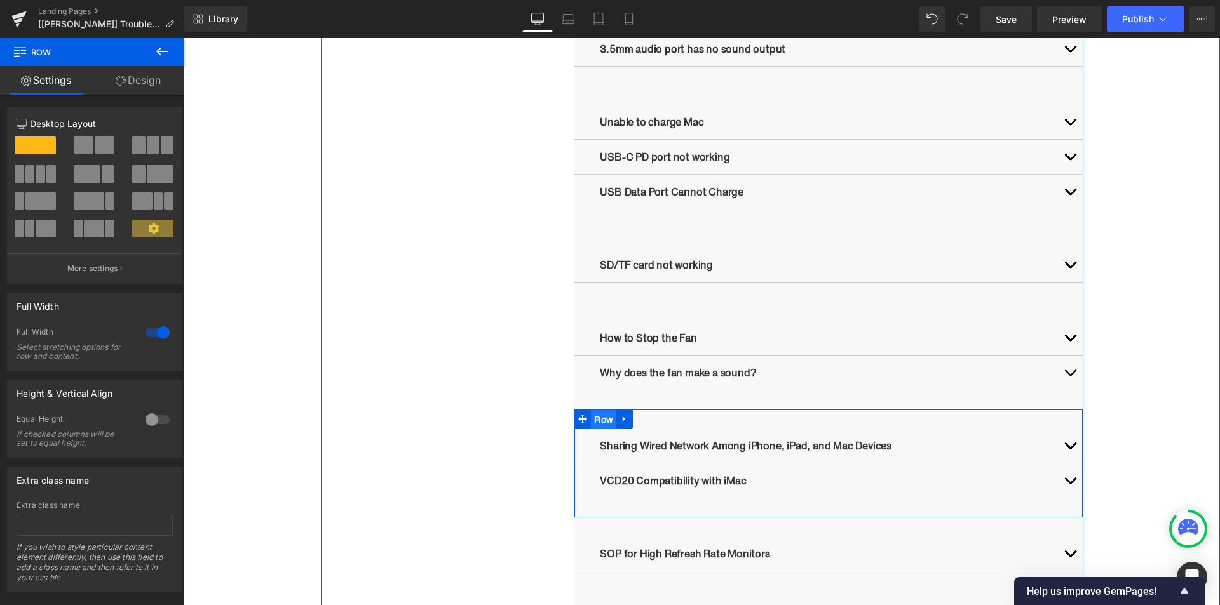
click at [596, 412] on span "Row" at bounding box center [603, 419] width 25 height 19
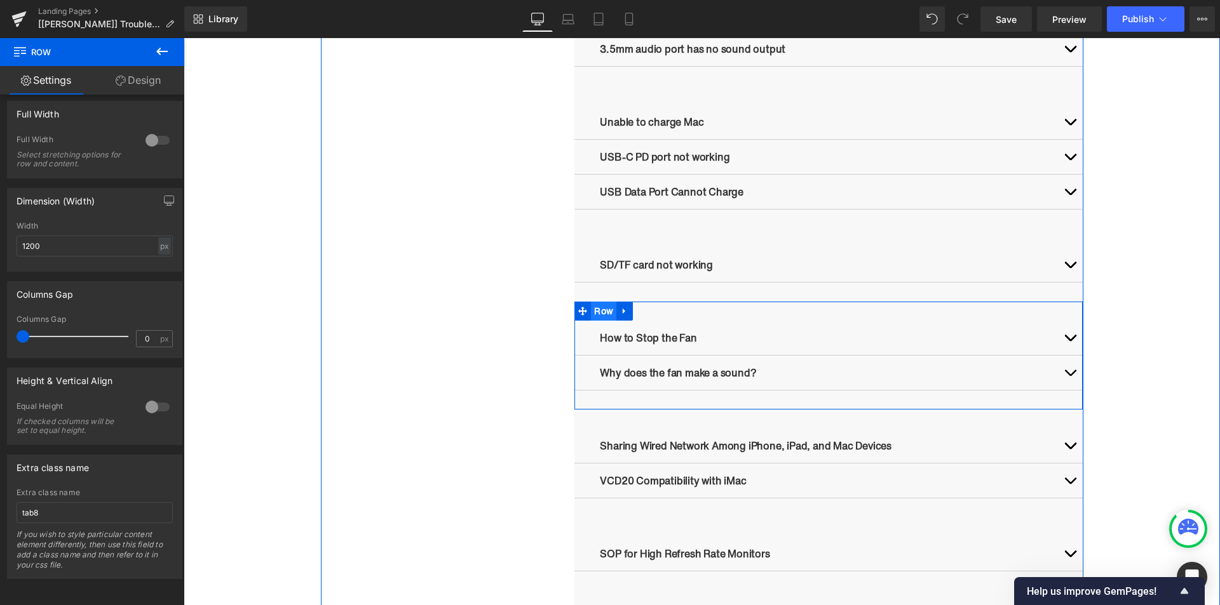
click at [592, 305] on span "Row" at bounding box center [603, 311] width 25 height 19
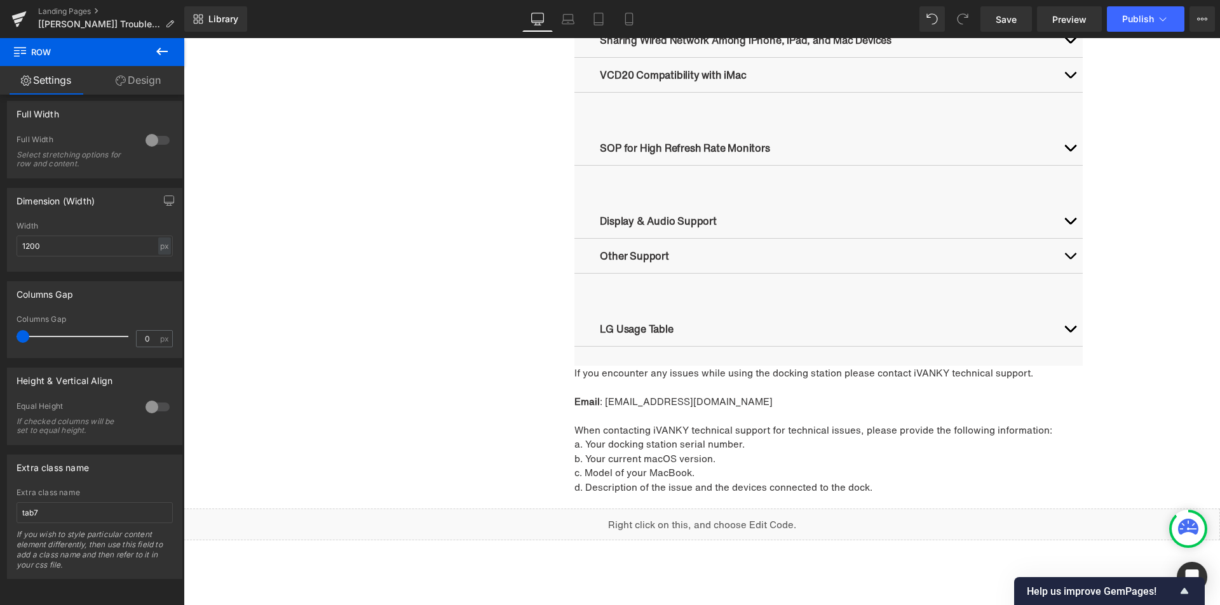
scroll to position [1715, 0]
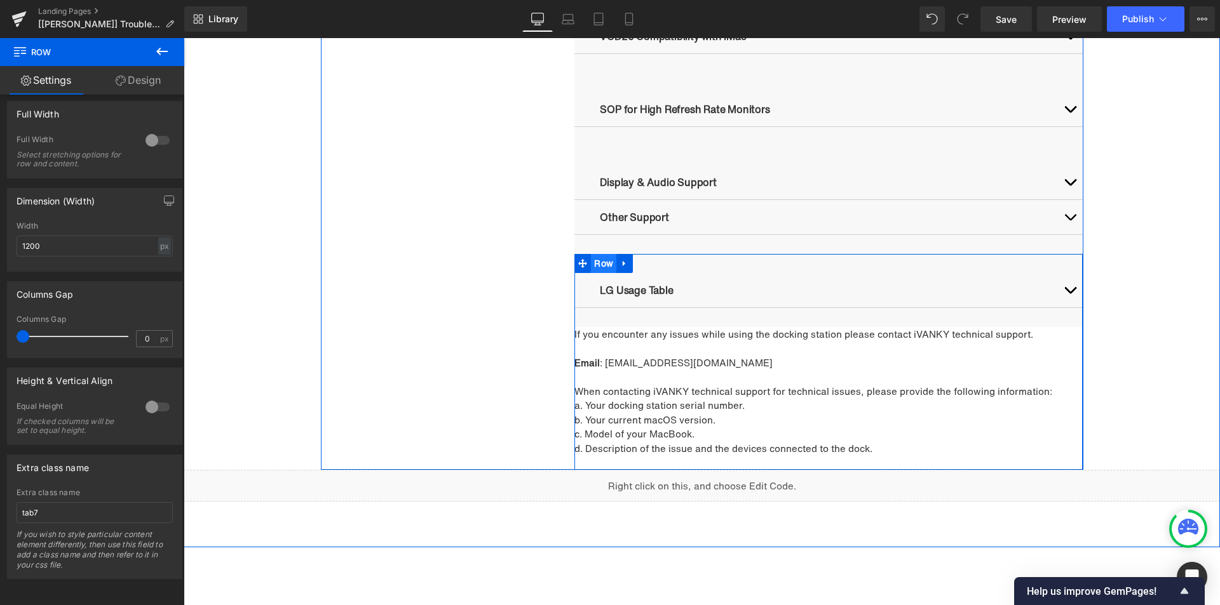
click at [599, 261] on span "Row" at bounding box center [603, 263] width 25 height 19
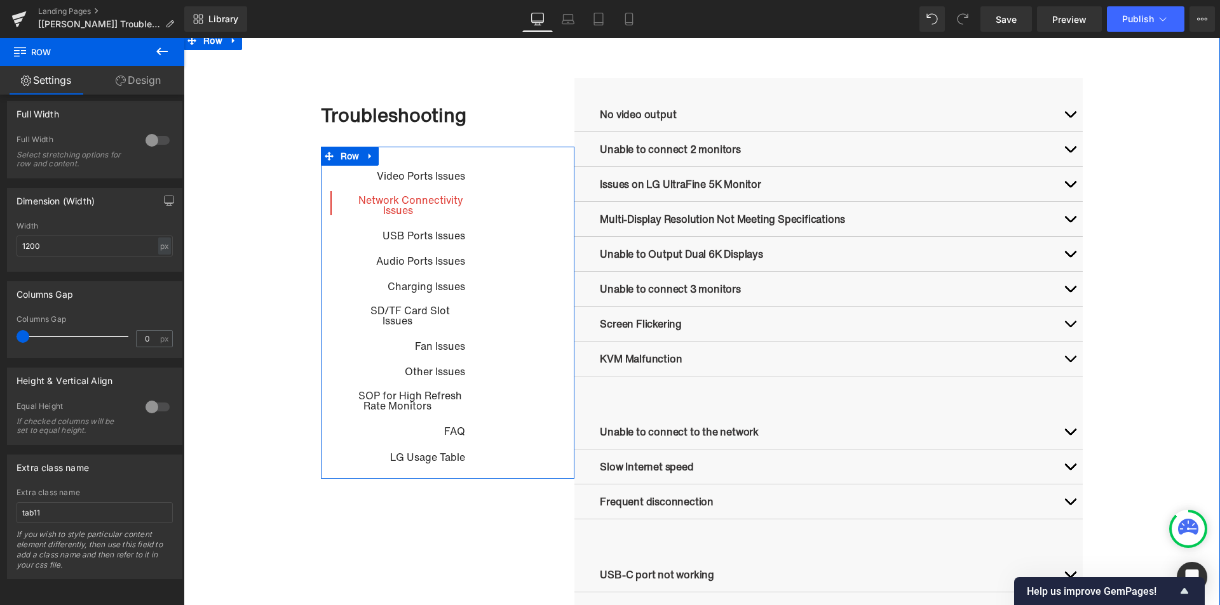
scroll to position [635, 0]
click at [394, 318] on span "Button" at bounding box center [398, 315] width 29 height 15
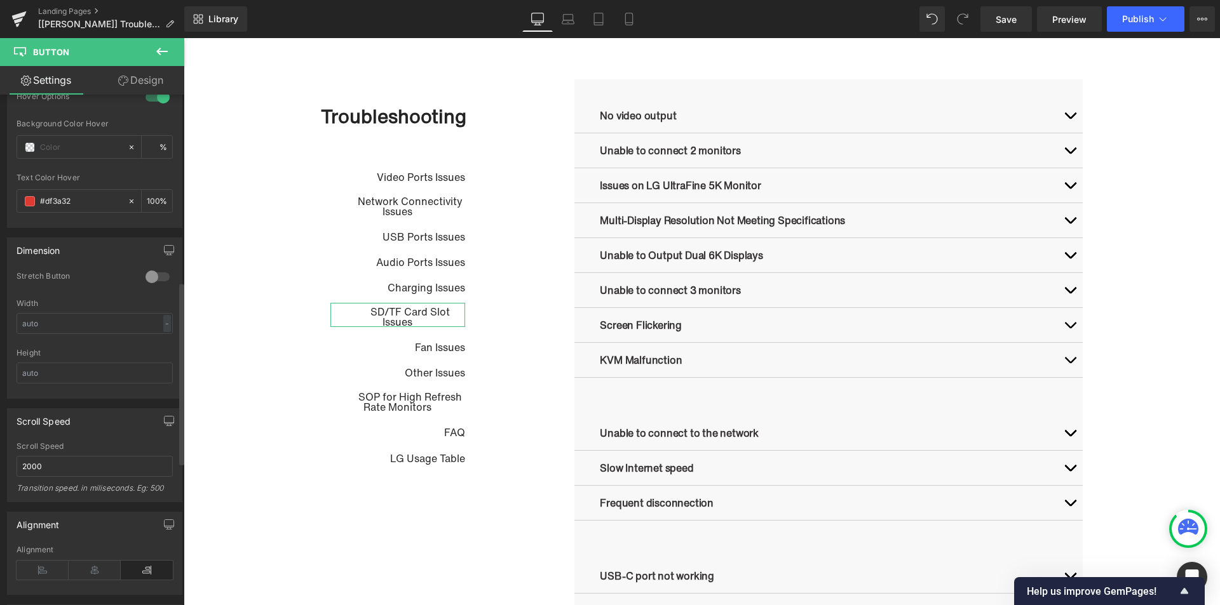
scroll to position [826, 0]
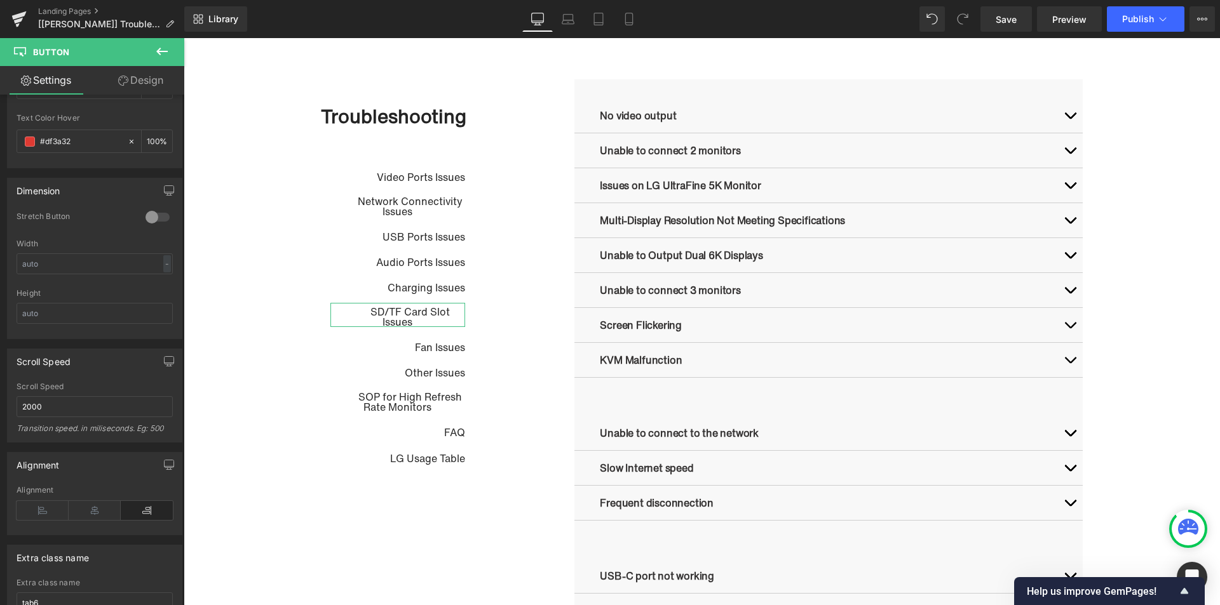
click at [142, 82] on link "Design" at bounding box center [141, 80] width 92 height 29
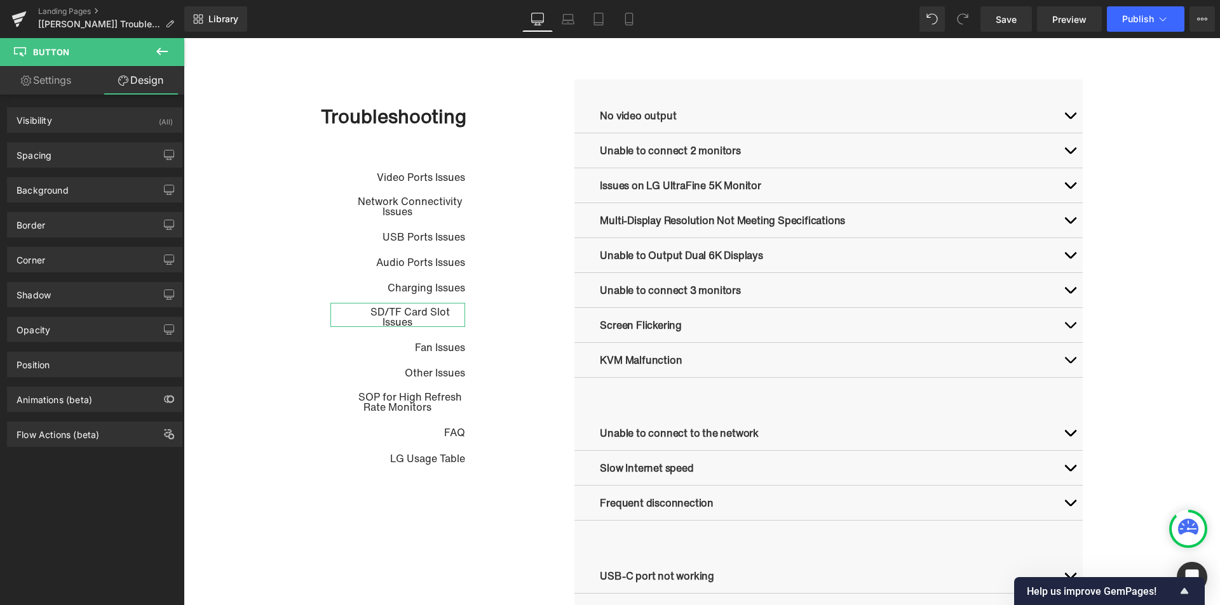
click at [61, 77] on link "Settings" at bounding box center [46, 80] width 92 height 29
type input "100"
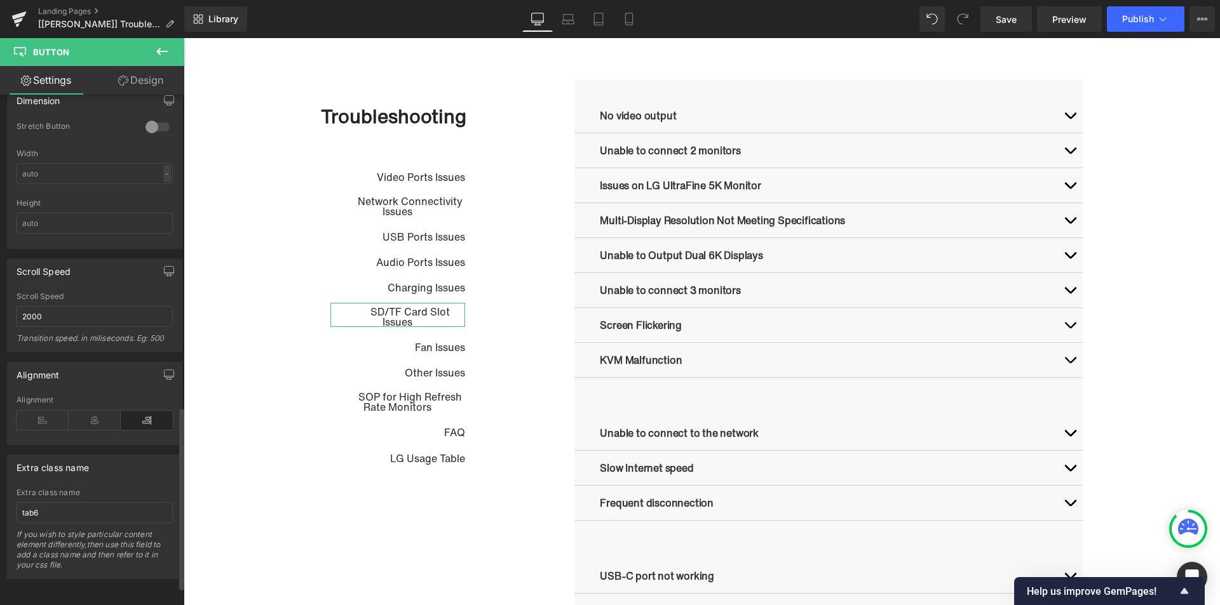
scroll to position [925, 0]
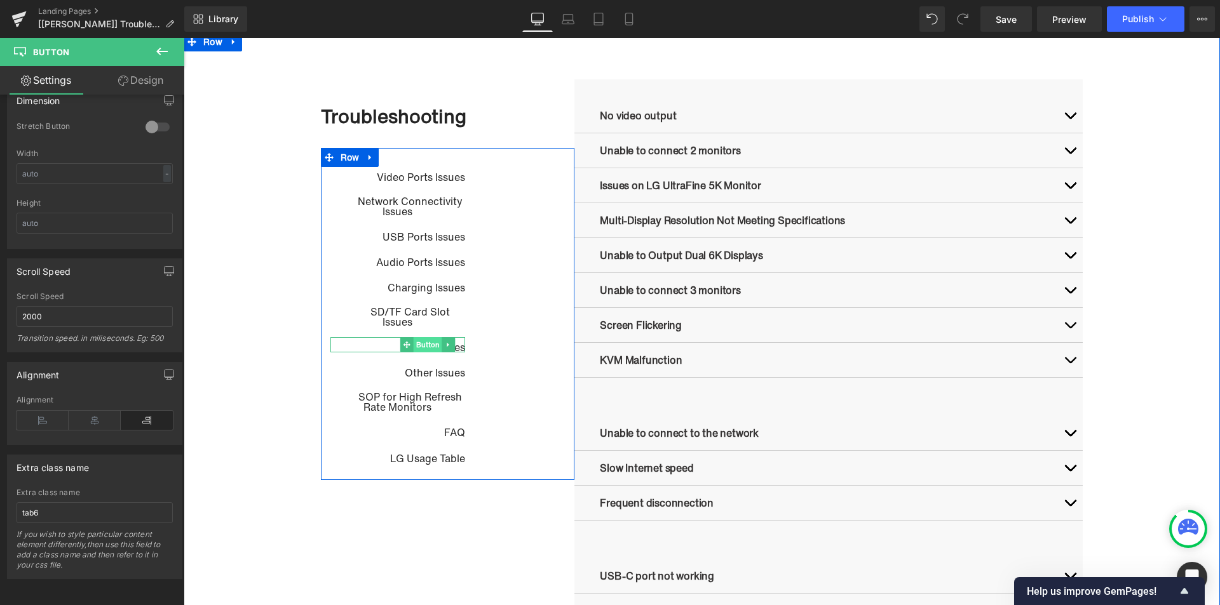
click at [415, 346] on span "Button" at bounding box center [427, 344] width 29 height 15
click at [414, 373] on span "Button" at bounding box center [422, 370] width 29 height 15
click at [366, 344] on div "Fan Issues" at bounding box center [397, 344] width 135 height 15
click at [376, 346] on div "Fan Issues" at bounding box center [397, 344] width 135 height 15
click at [378, 368] on link "Other Issues" at bounding box center [421, 371] width 87 height 14
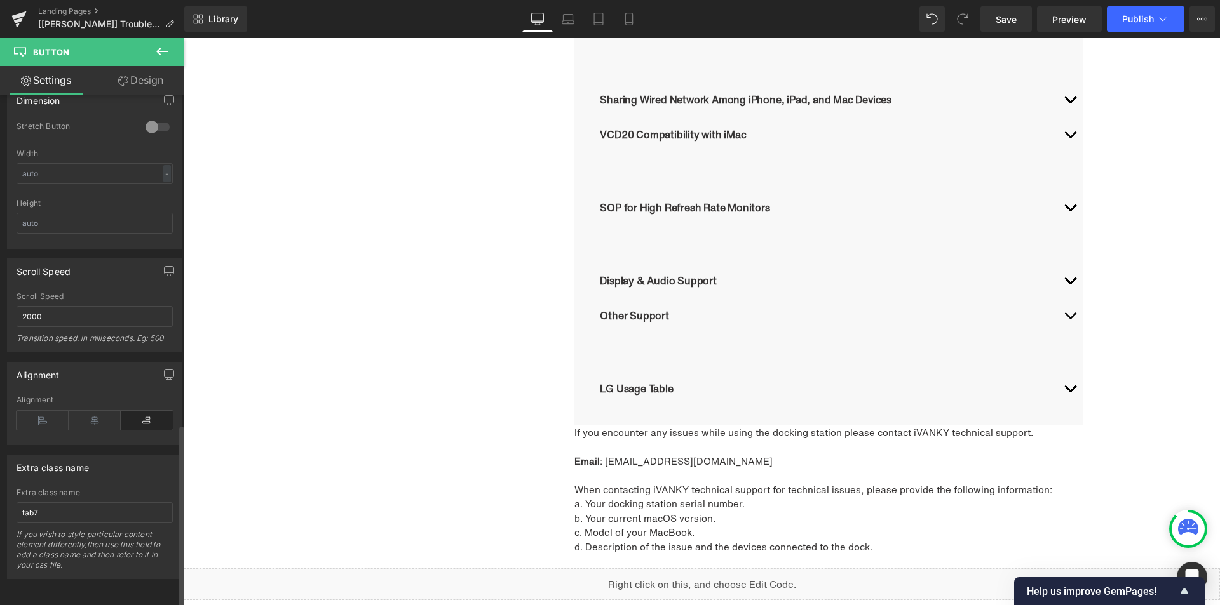
scroll to position [1623, 0]
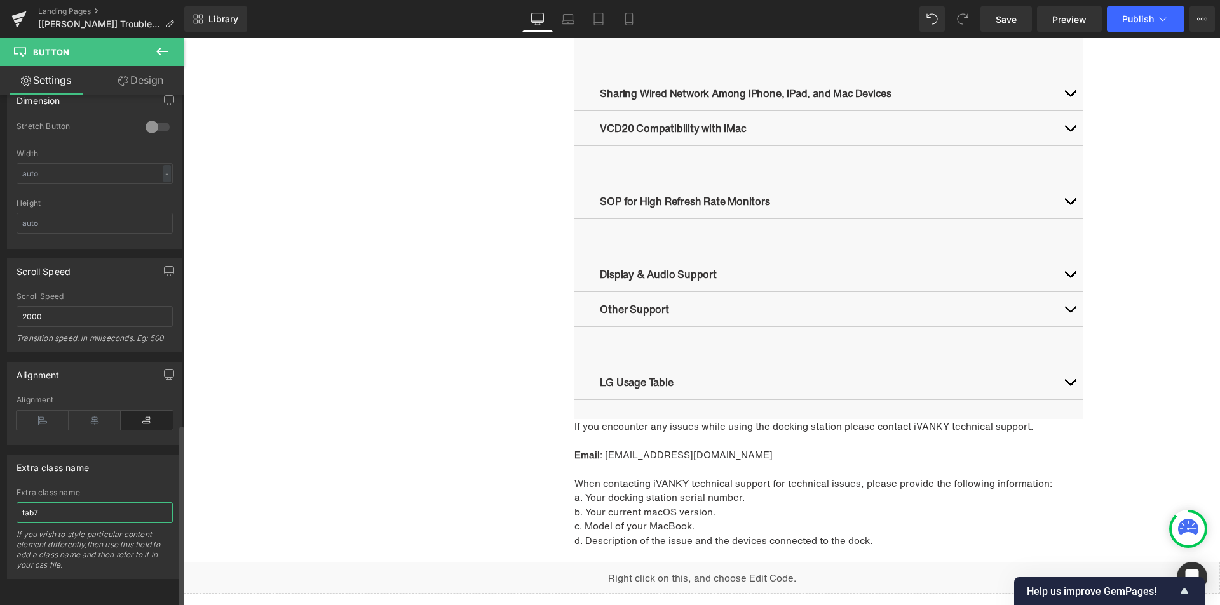
drag, startPoint x: 53, startPoint y: 499, endPoint x: 35, endPoint y: 502, distance: 18.2
click at [35, 502] on input "tab7" at bounding box center [95, 512] width 156 height 21
type input "tab8"
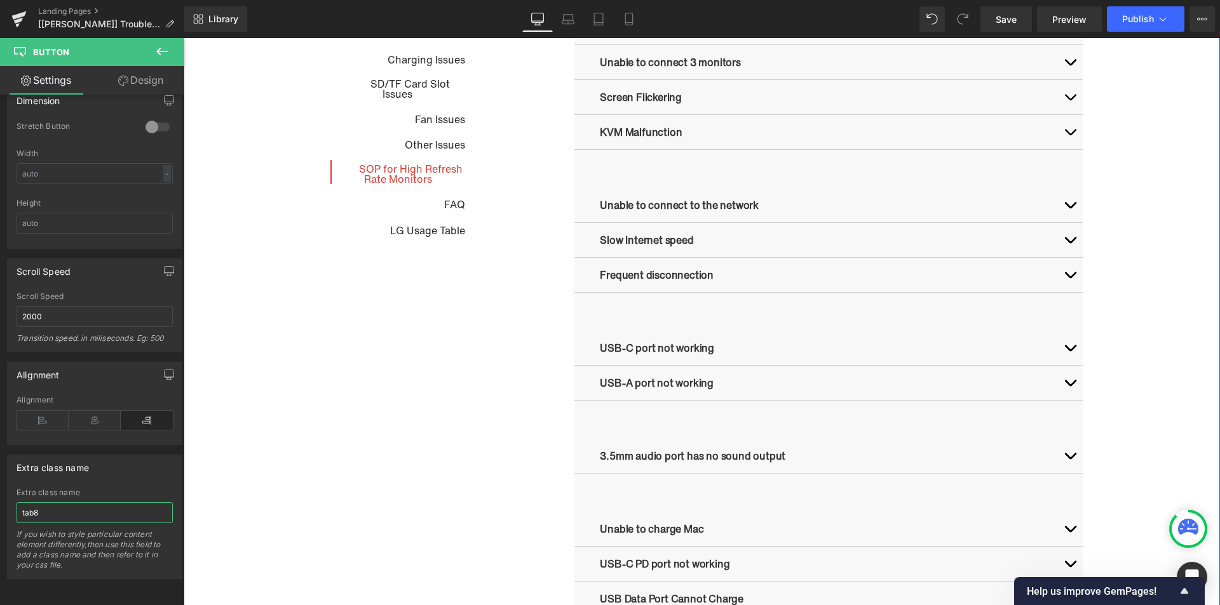
scroll to position [734, 0]
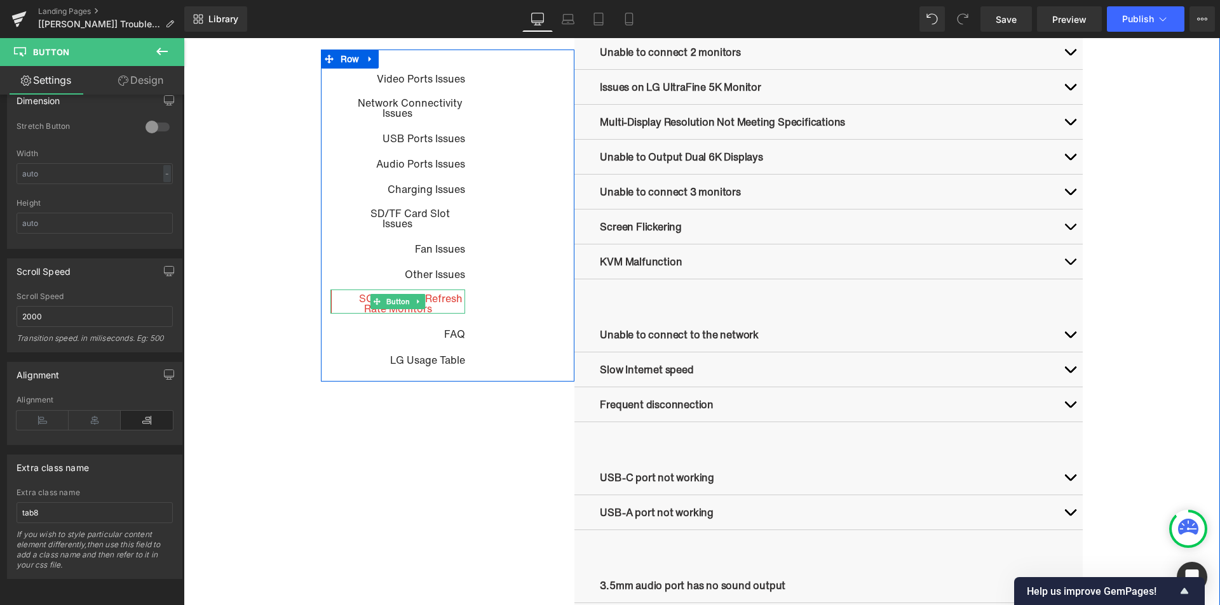
click at [344, 296] on link "SOP for High Refresh Rate Monitors" at bounding box center [397, 302] width 135 height 24
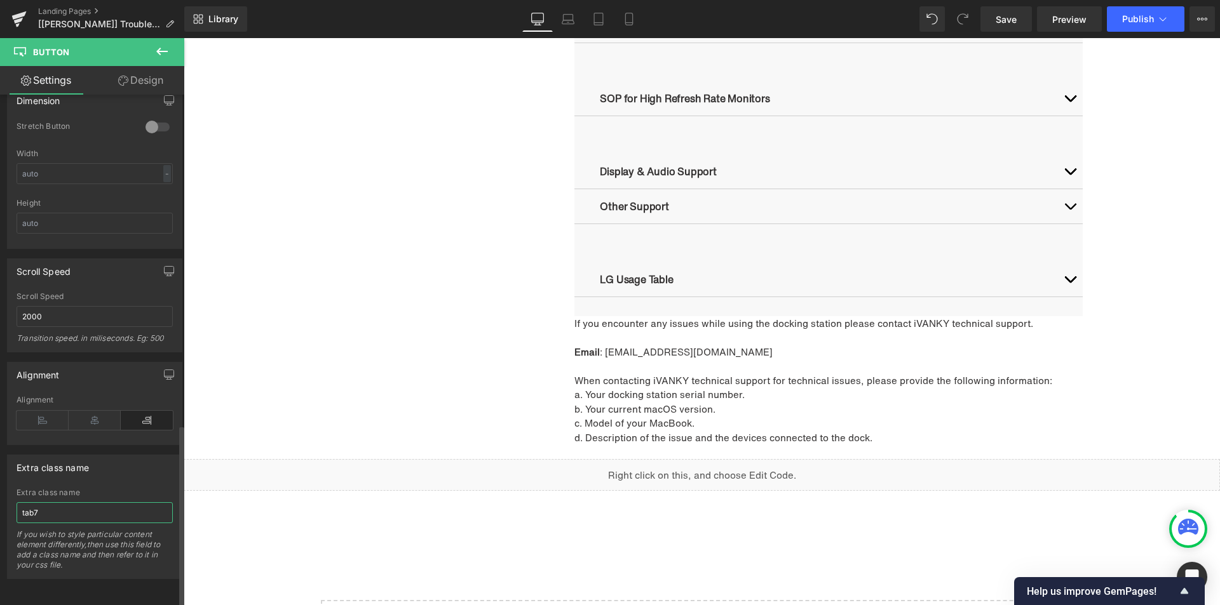
scroll to position [1731, 0]
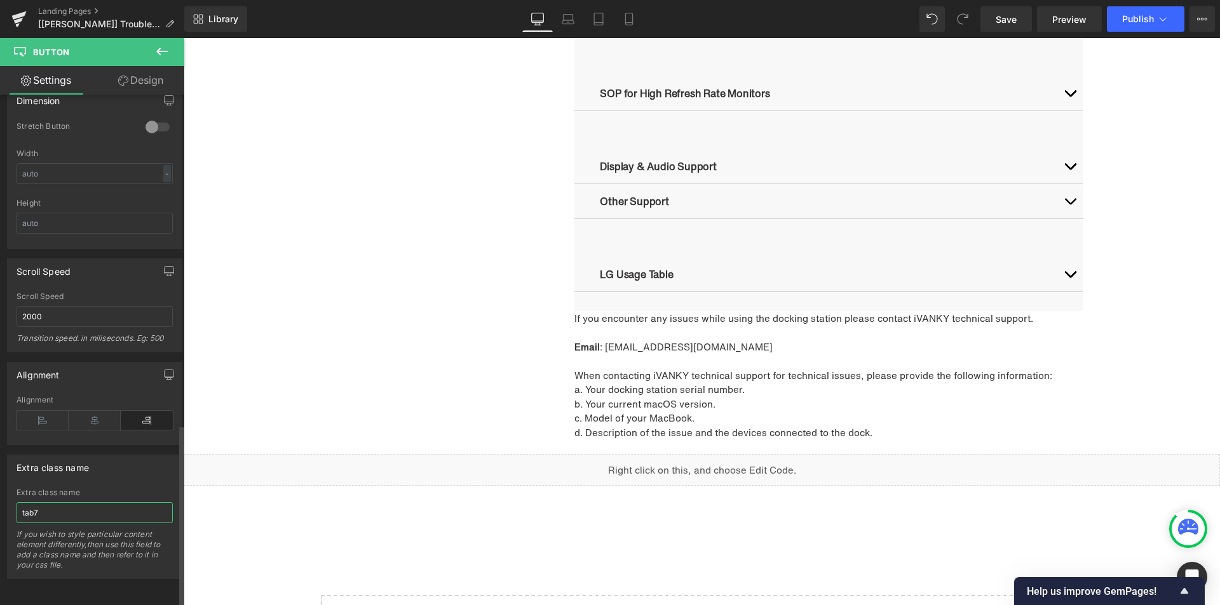
drag, startPoint x: 51, startPoint y: 499, endPoint x: 35, endPoint y: 499, distance: 15.9
click at [35, 502] on input "tab7" at bounding box center [95, 512] width 156 height 21
type input "tab9"
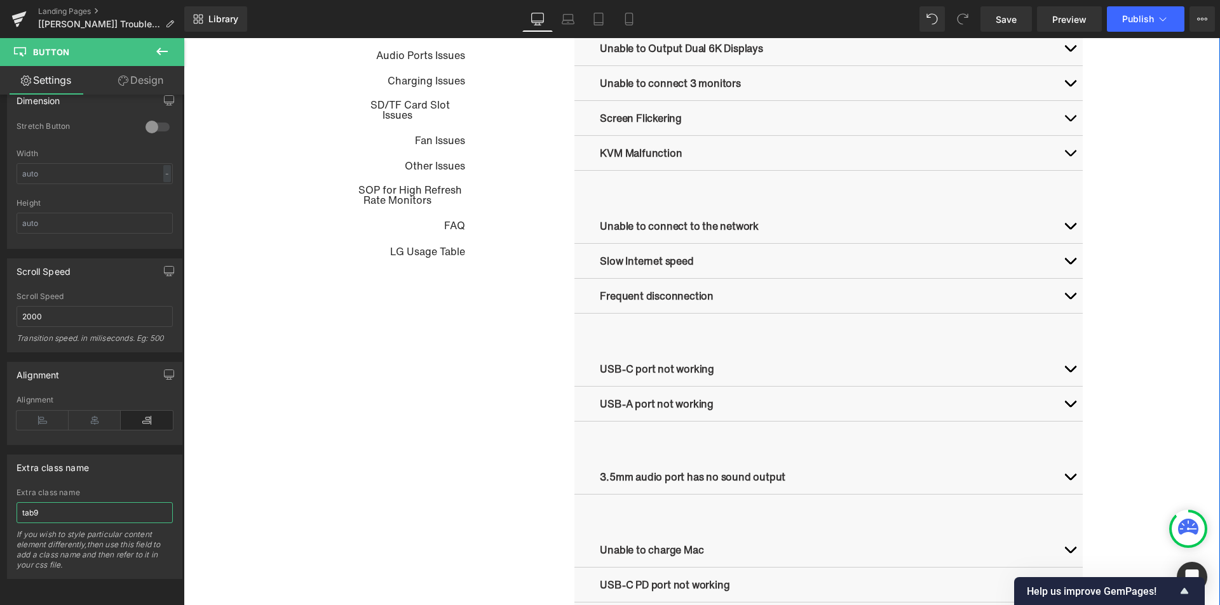
scroll to position [715, 0]
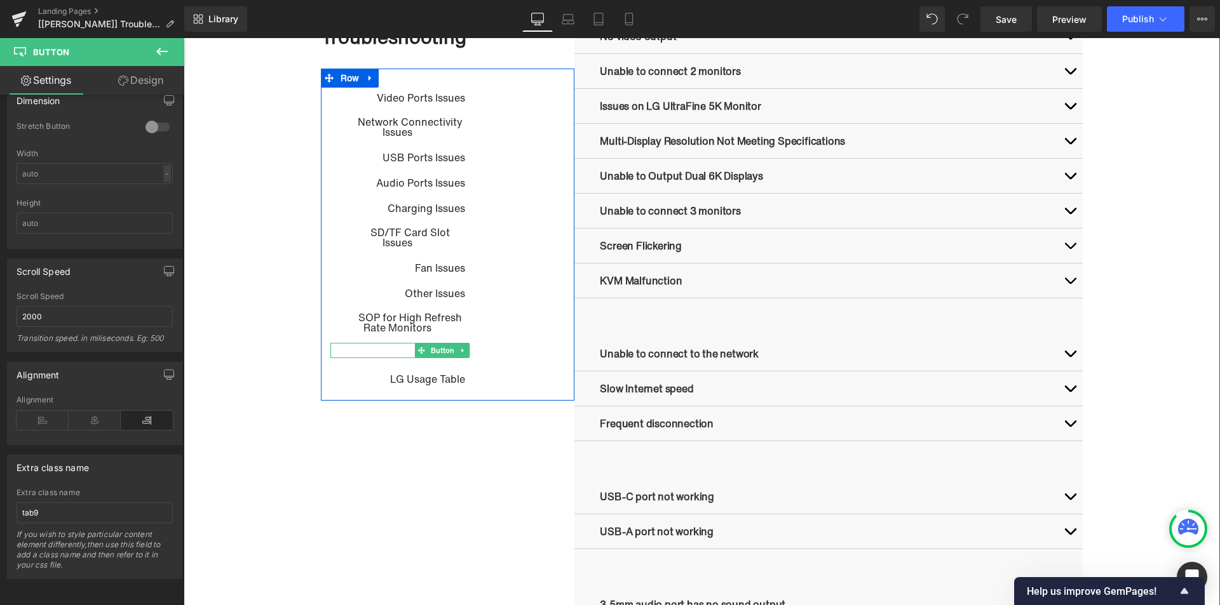
click at [391, 351] on div "FAQ" at bounding box center [397, 350] width 135 height 15
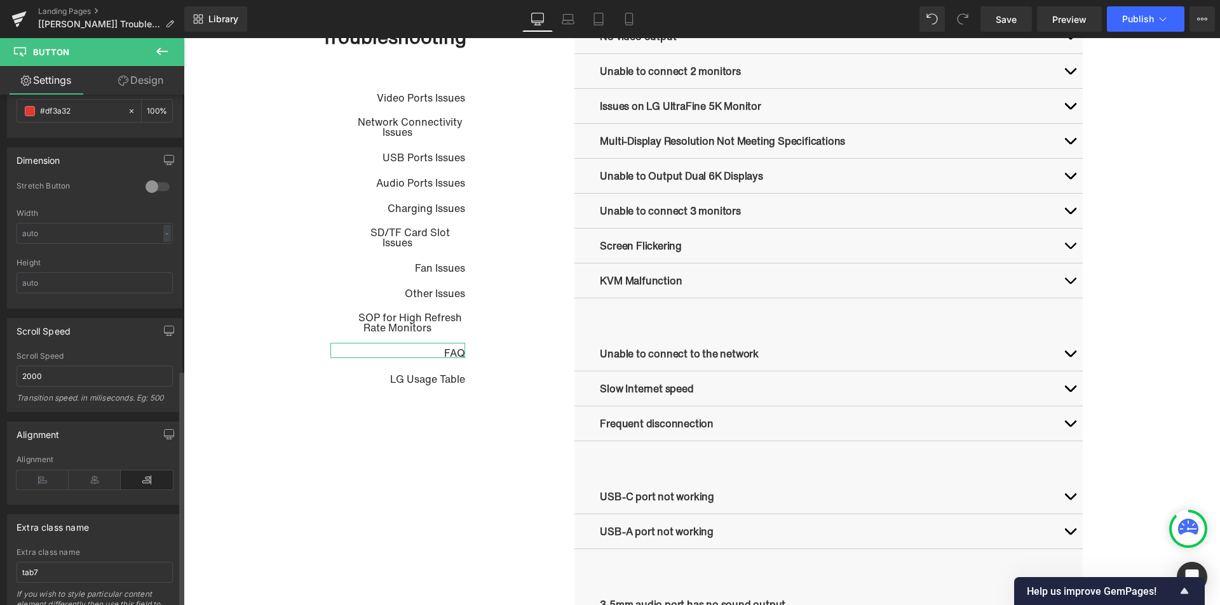
scroll to position [925, 0]
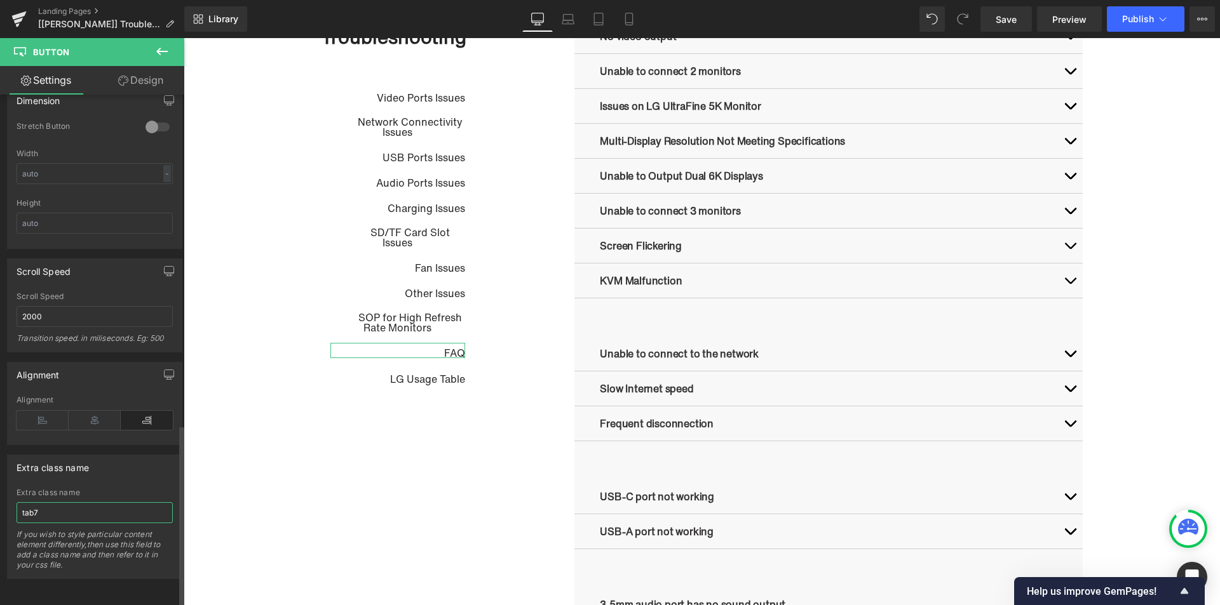
drag, startPoint x: 52, startPoint y: 502, endPoint x: 34, endPoint y: 504, distance: 18.5
click at [34, 504] on input "tab7" at bounding box center [95, 512] width 156 height 21
type input "tab10"
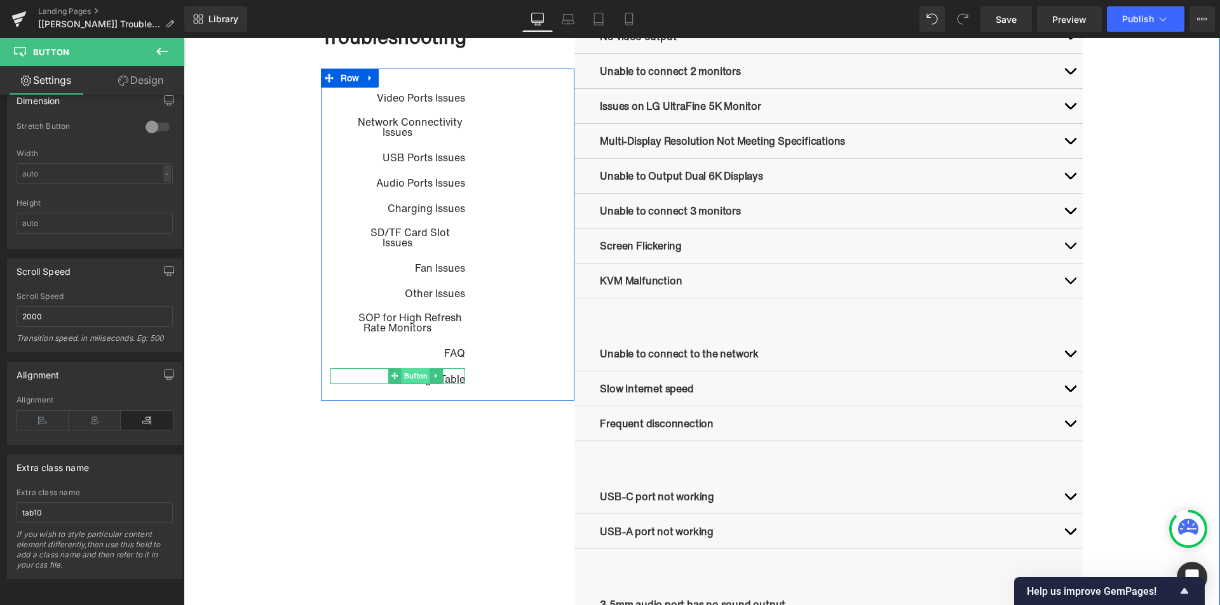
click at [410, 380] on span "Button" at bounding box center [415, 375] width 29 height 15
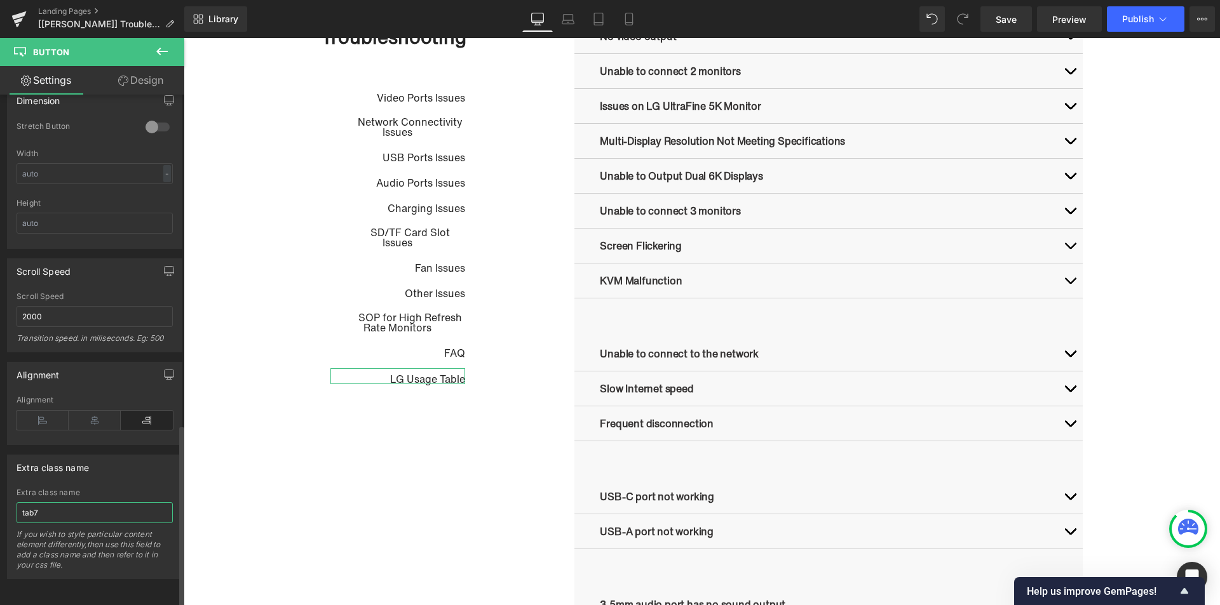
drag, startPoint x: 71, startPoint y: 501, endPoint x: 33, endPoint y: 502, distance: 38.1
click at [33, 502] on input "tab7" at bounding box center [95, 512] width 156 height 21
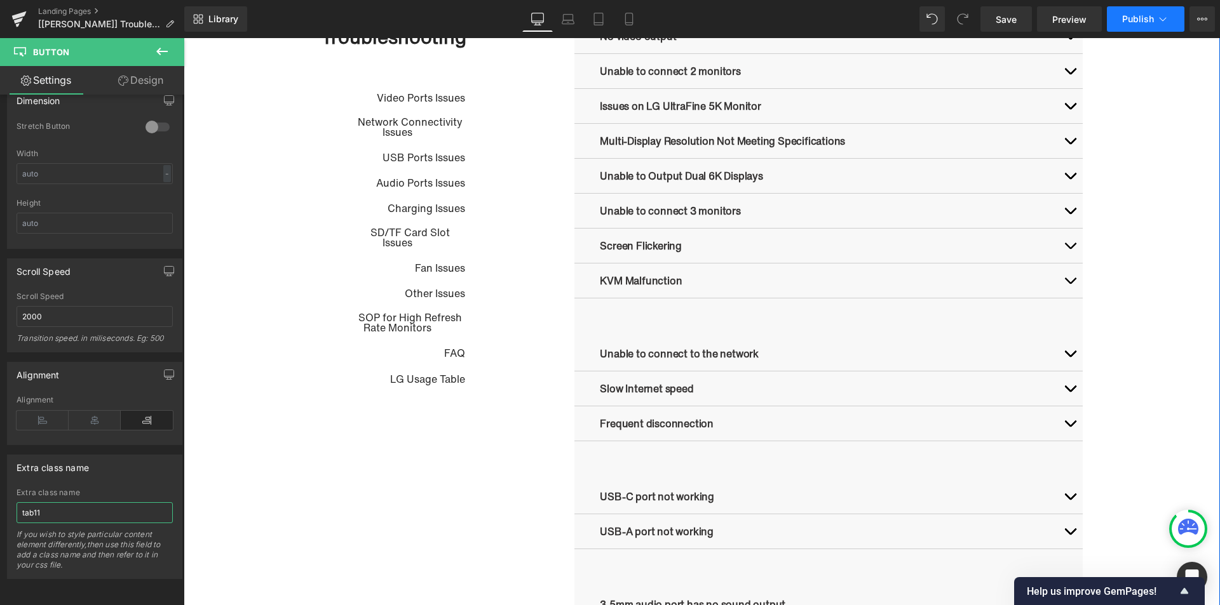
type input "tab11"
click at [1142, 18] on span "Publish" at bounding box center [1138, 19] width 32 height 10
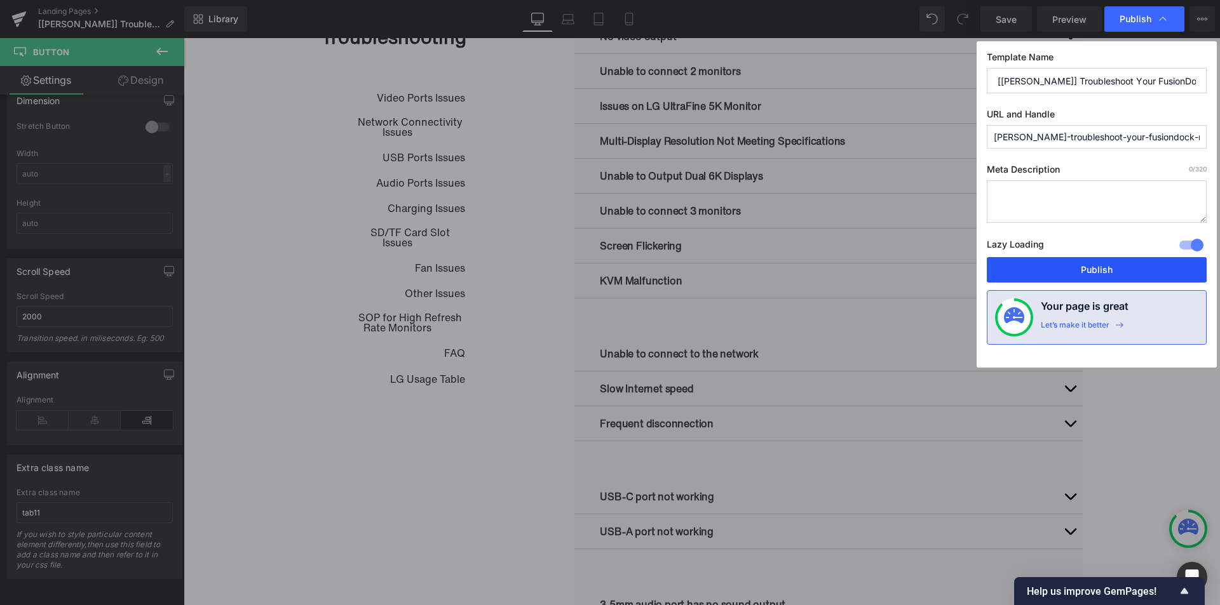
drag, startPoint x: 1096, startPoint y: 268, endPoint x: 885, endPoint y: 237, distance: 213.2
click at [1096, 268] on button "Publish" at bounding box center [1096, 269] width 220 height 25
